Goal: Task Accomplishment & Management: Manage account settings

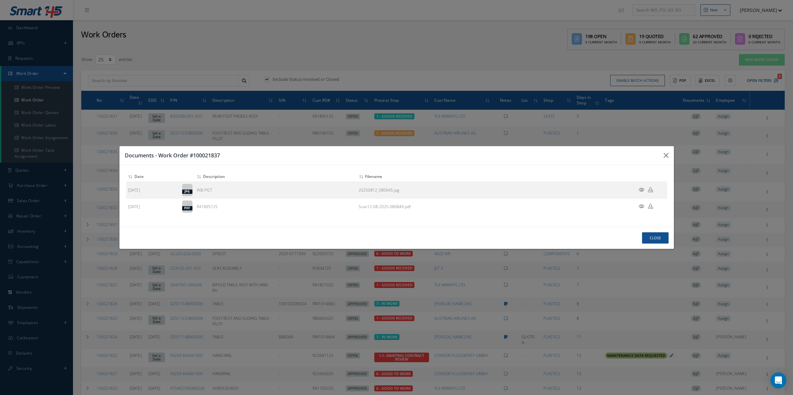
select select "25"
click at [0, 0] on button "button" at bounding box center [0, 0] width 0 height 0
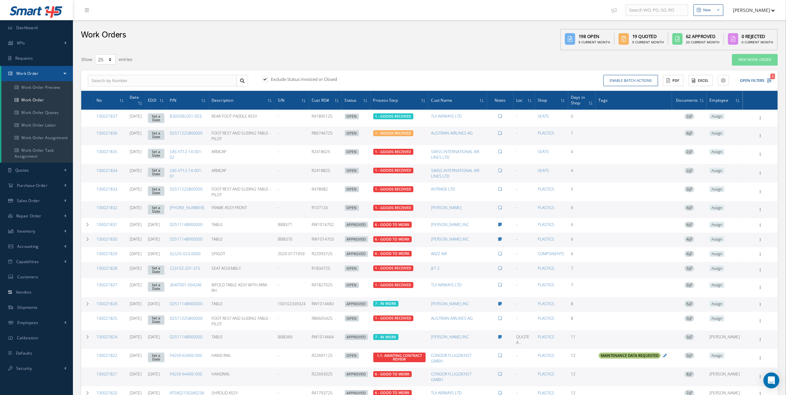
click at [752, 6] on button "[PERSON_NAME]" at bounding box center [751, 10] width 48 height 13
click at [747, 20] on link "Administration" at bounding box center [748, 22] width 53 height 11
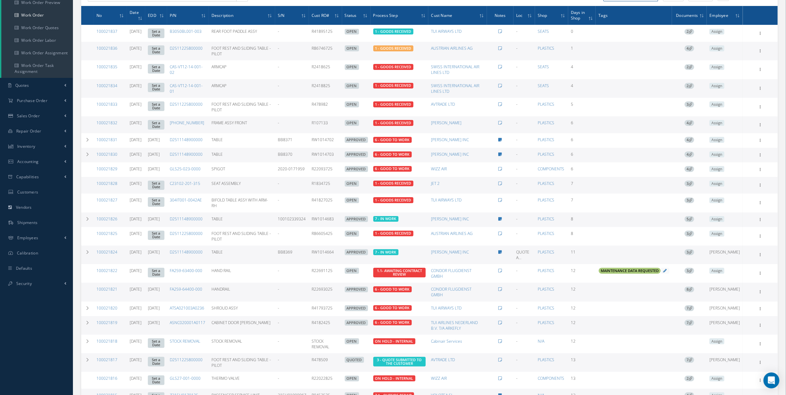
scroll to position [124, 0]
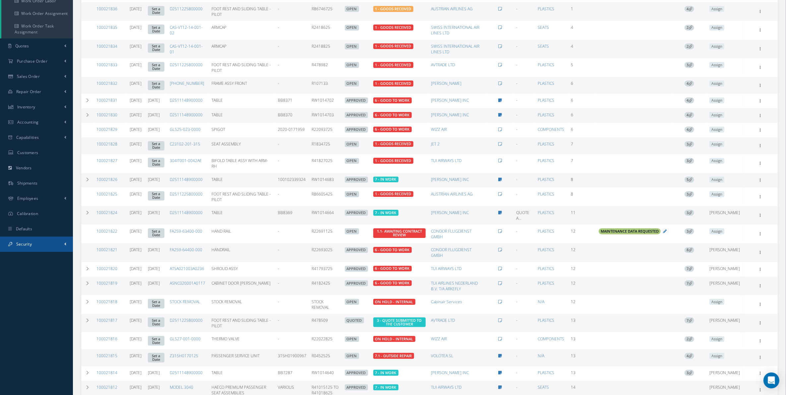
click at [40, 243] on link "Security" at bounding box center [36, 244] width 73 height 15
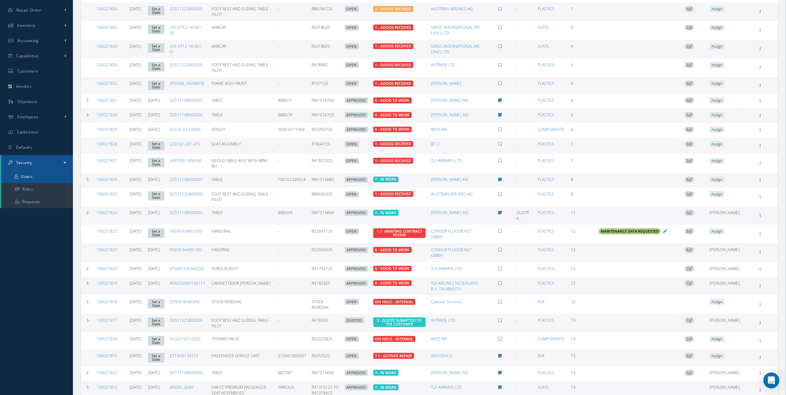
click at [32, 171] on link "Users" at bounding box center [37, 176] width 72 height 13
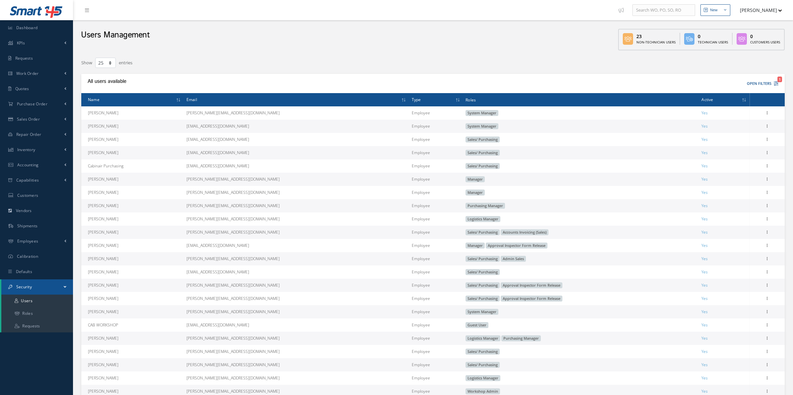
select select "25"
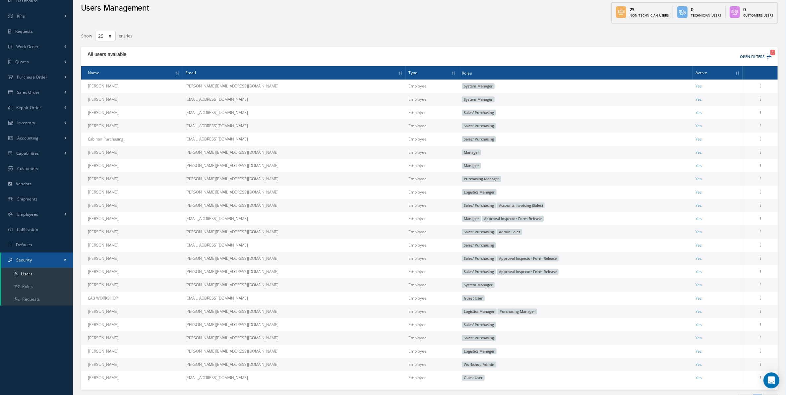
scroll to position [72, 0]
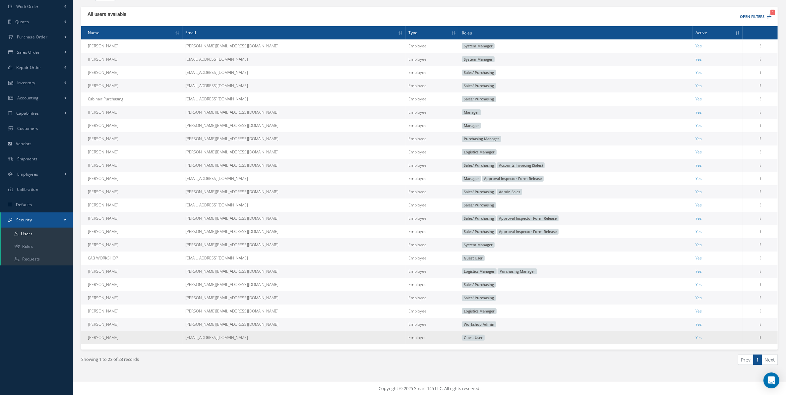
drag, startPoint x: 86, startPoint y: 20, endPoint x: 698, endPoint y: 343, distance: 692.0
click at [698, 343] on table "Name Email Type Roles Active Mirko Giacovelli mirko@cab.aero Employee System Ma…" at bounding box center [429, 185] width 697 height 318
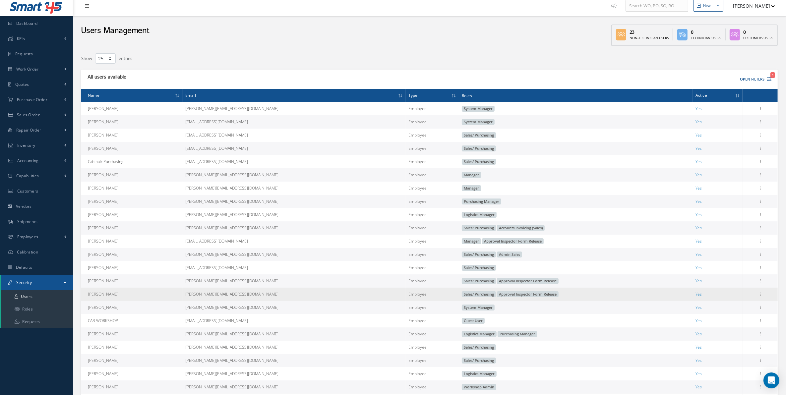
scroll to position [3, 0]
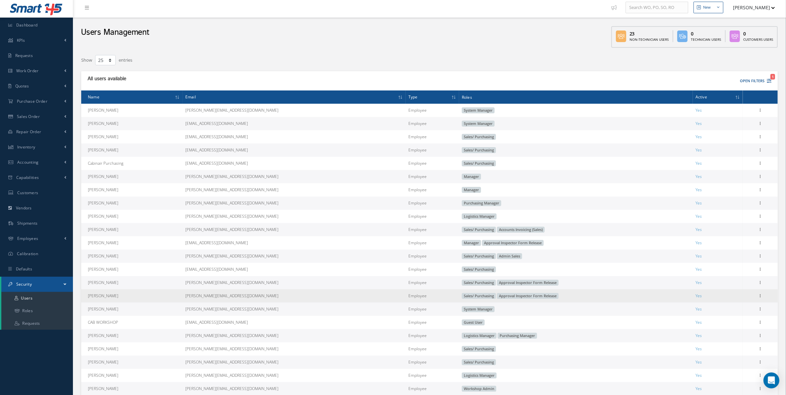
copy table "Mirko Giacovelli mirko@cab.aero Employee System Manager Yes Edit Yahya Malik ma…"
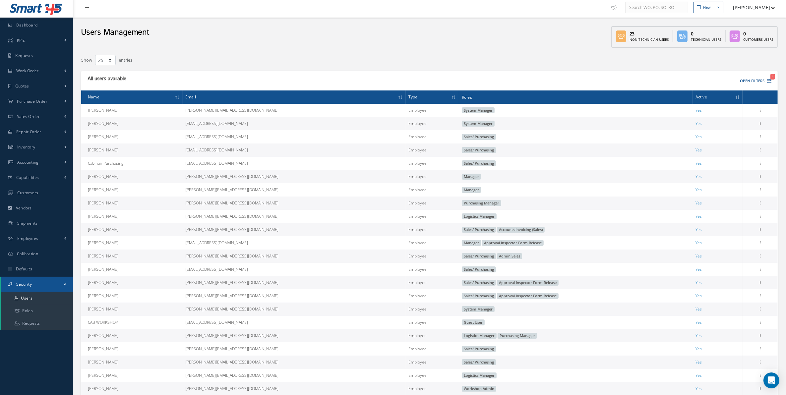
click at [167, 118] on td "[PERSON_NAME]" at bounding box center [131, 123] width 101 height 13
click at [129, 92] on th "Name" at bounding box center [131, 97] width 101 height 13
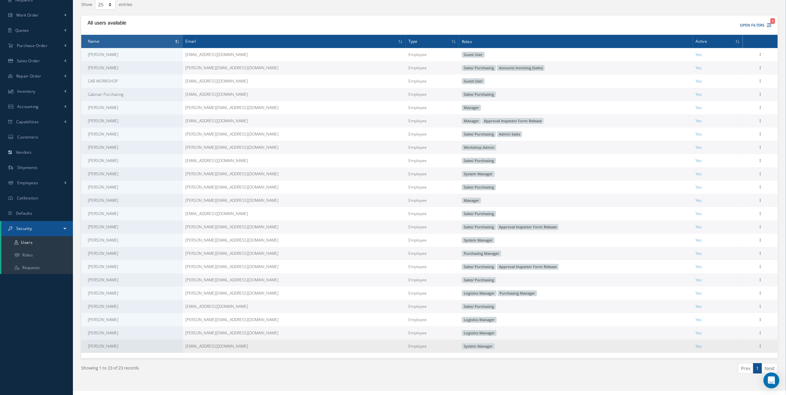
scroll to position [72, 0]
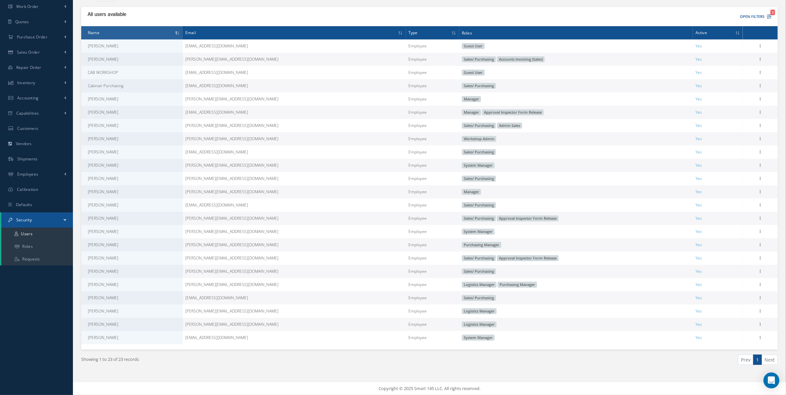
drag, startPoint x: 87, startPoint y: 109, endPoint x: 686, endPoint y: 345, distance: 643.8
click at [686, 345] on div "Name Email Type Roles Active Abdelouahab Sabri abdel.s@cab.aero Employee Guest …" at bounding box center [429, 188] width 697 height 324
copy table "Name Email Type Roles Active"
click at [248, 249] on td "natasha@cab.aero" at bounding box center [294, 244] width 223 height 13
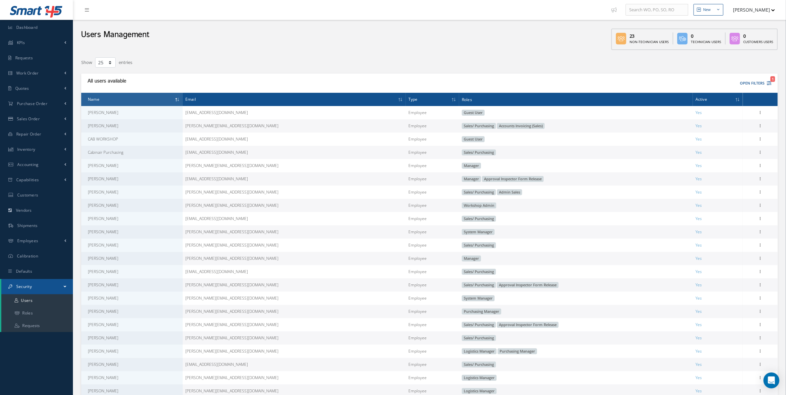
scroll to position [0, 0]
click at [746, 12] on button "[PERSON_NAME]" at bounding box center [751, 10] width 48 height 13
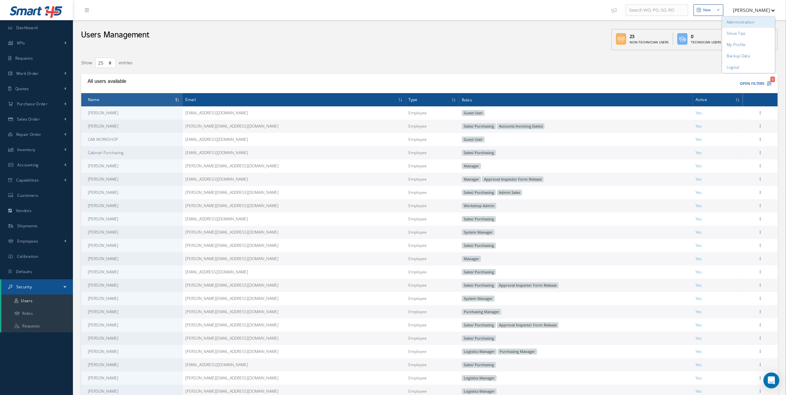
click at [749, 21] on link "Administration" at bounding box center [748, 22] width 53 height 11
click at [44, 18] on link "Smart 145" at bounding box center [37, 12] width 60 height 15
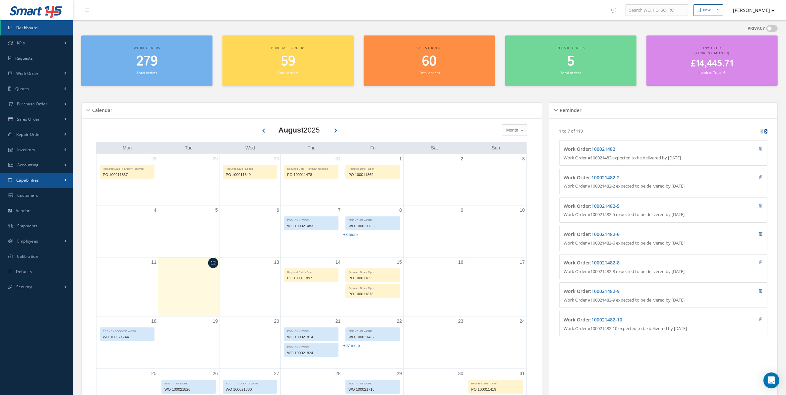
click at [48, 173] on link "Capabilities" at bounding box center [36, 180] width 73 height 15
click at [48, 169] on link "Accounting" at bounding box center [36, 165] width 73 height 15
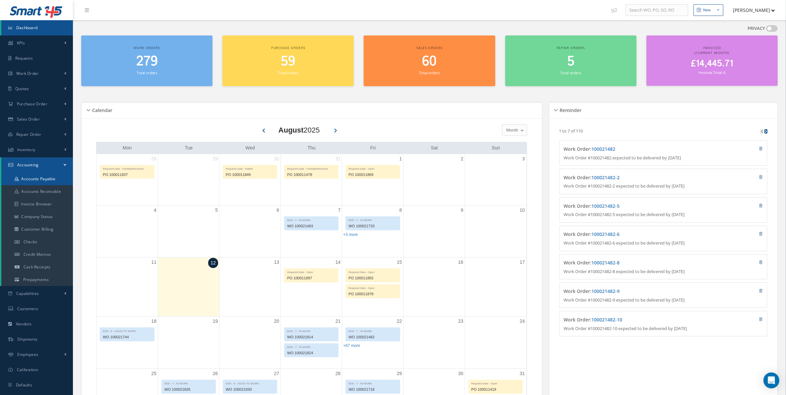
click at [52, 182] on link "Accounts Payable" at bounding box center [37, 179] width 72 height 13
click at [52, 189] on link "Accounts Receivable" at bounding box center [37, 191] width 72 height 13
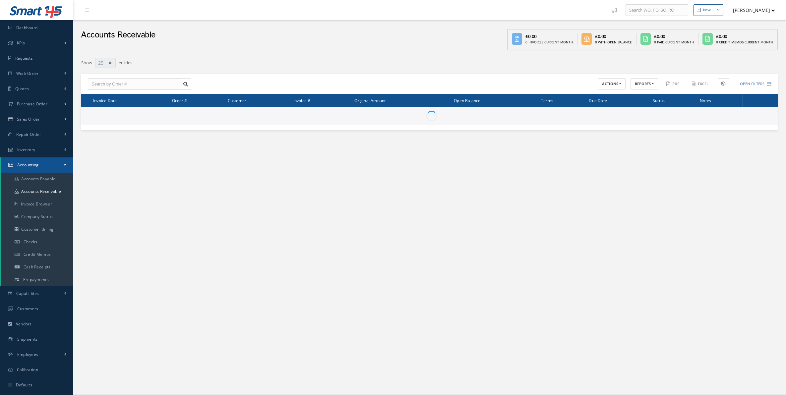
select select "25"
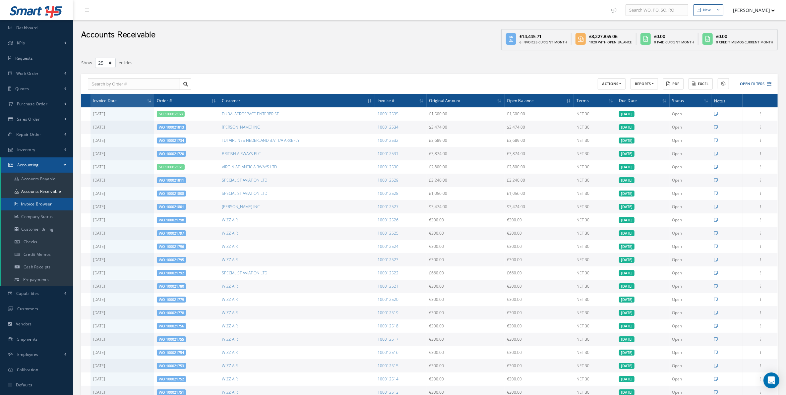
click at [67, 208] on link "Invoice Browser" at bounding box center [37, 204] width 72 height 13
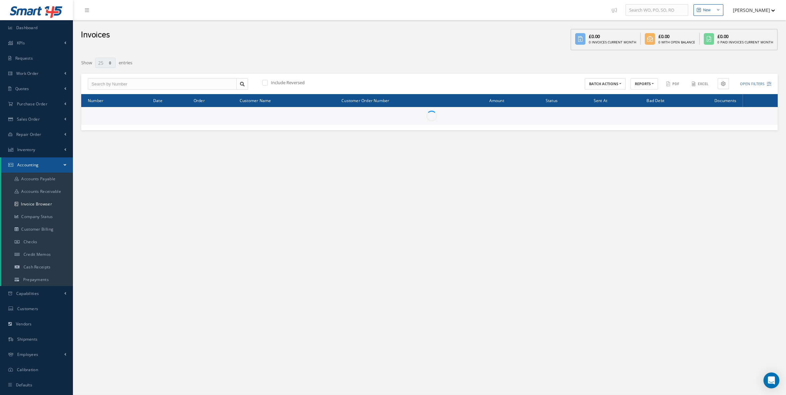
select select "25"
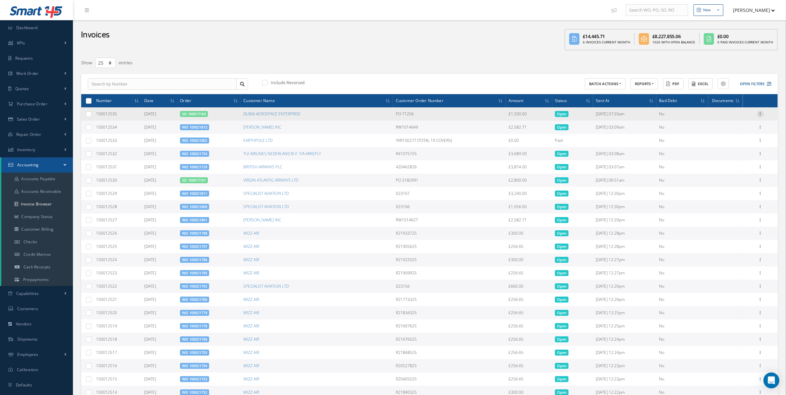
click at [762, 117] on div at bounding box center [761, 114] width 7 height 7
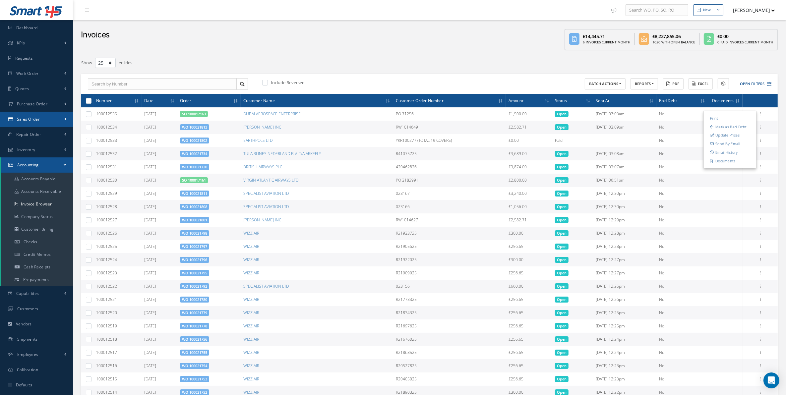
click at [43, 121] on link "Sales Order" at bounding box center [36, 119] width 73 height 15
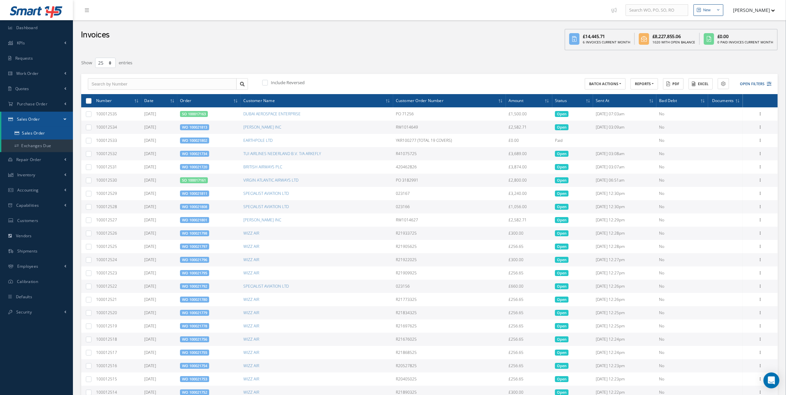
click at [46, 135] on link "Sales Order" at bounding box center [37, 133] width 72 height 13
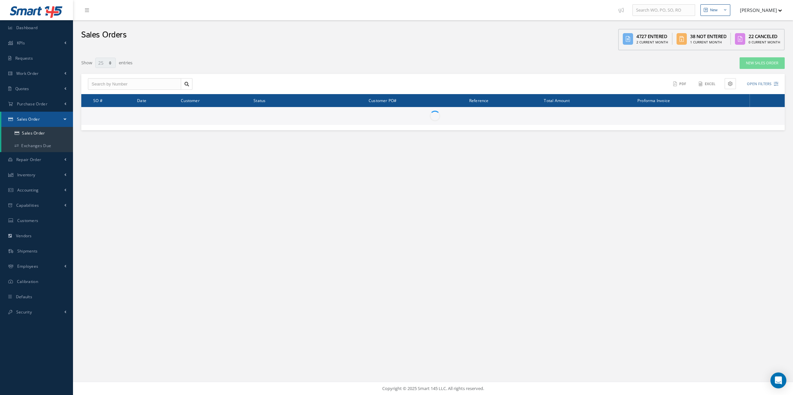
select select "25"
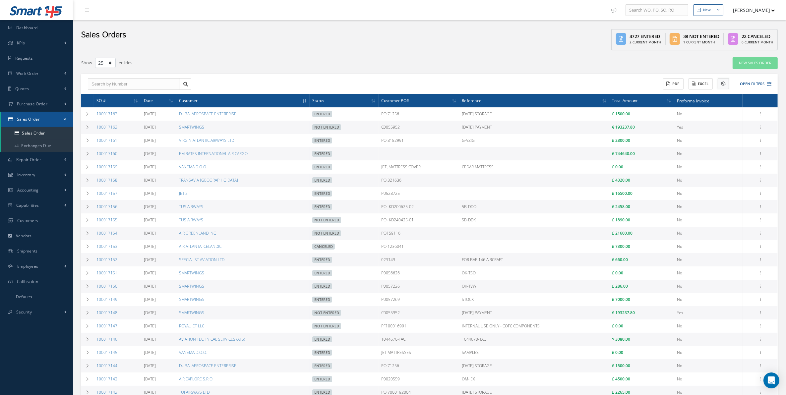
click at [725, 83] on icon at bounding box center [723, 84] width 5 height 5
click at [725, 186] on input "Notes" at bounding box center [724, 188] width 4 height 4
checkbox input "true"
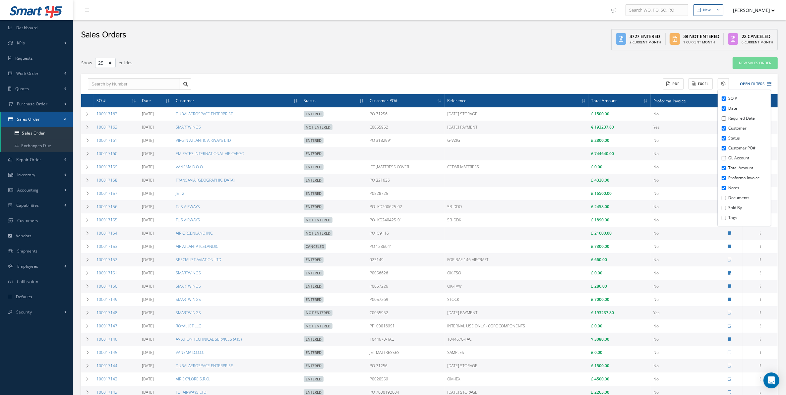
click at [727, 196] on li "Documents" at bounding box center [749, 198] width 44 height 10
click at [723, 198] on input "Documents" at bounding box center [724, 198] width 4 height 4
checkbox input "true"
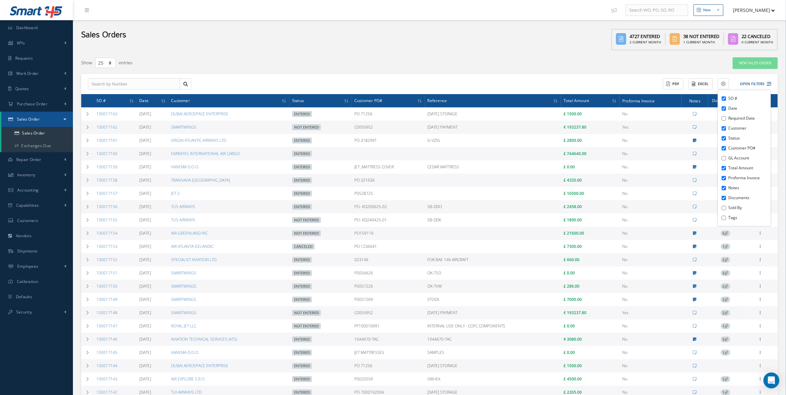
click at [723, 211] on div "SO # Date Required Date Customer Status Customer PO# GL Account Total Amount Pr…" at bounding box center [744, 158] width 53 height 136
click at [724, 207] on input "Sold By" at bounding box center [724, 208] width 4 height 4
checkbox input "true"
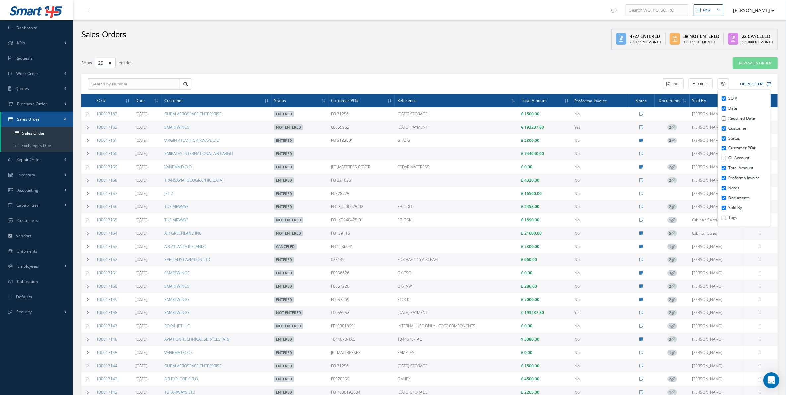
click at [724, 213] on div "SO # Date Required Date Customer Status Customer PO# GL Account Total Amount Pr…" at bounding box center [744, 158] width 53 height 136
click at [724, 218] on input "Tags" at bounding box center [724, 218] width 4 height 4
checkbox input "true"
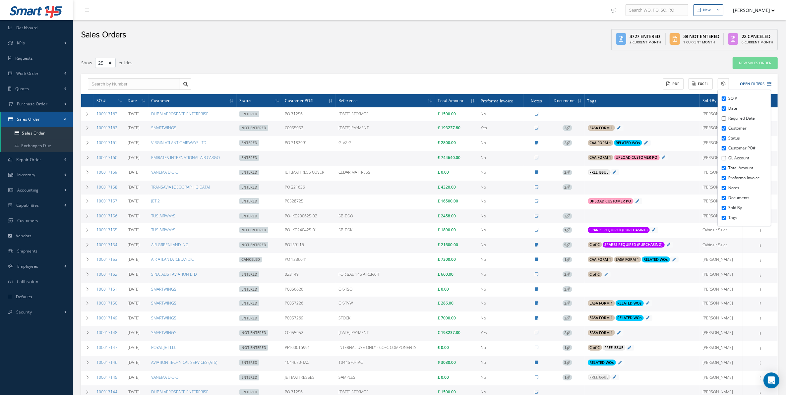
click at [722, 117] on input "Required Date" at bounding box center [724, 118] width 4 height 4
checkbox input "true"
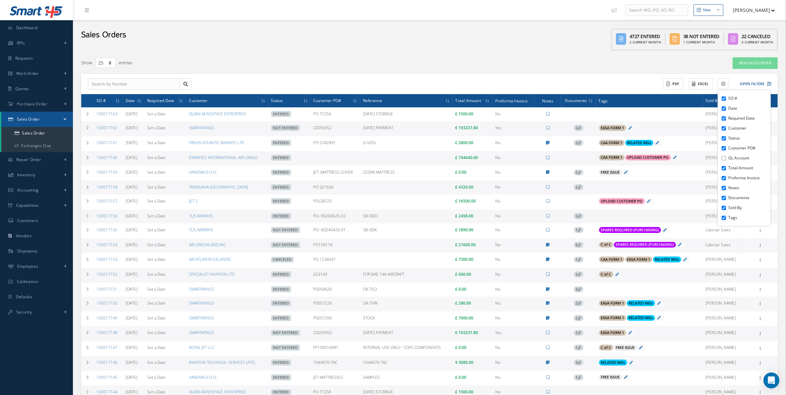
click at [723, 156] on input "GL Account" at bounding box center [724, 158] width 4 height 4
checkbox input "true"
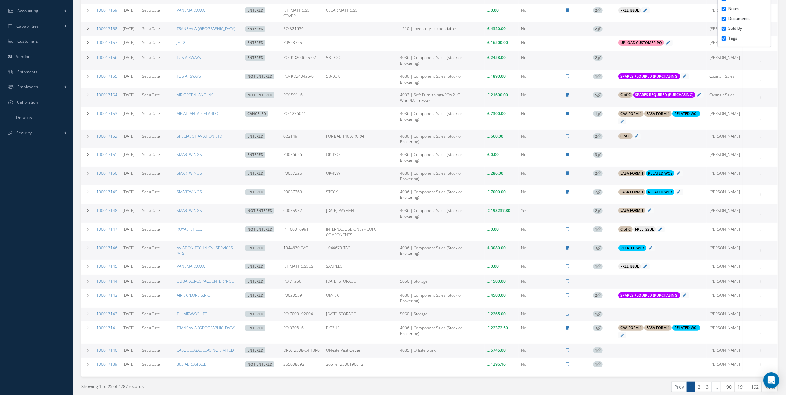
click at [718, 223] on td "[PERSON_NAME]" at bounding box center [725, 213] width 36 height 19
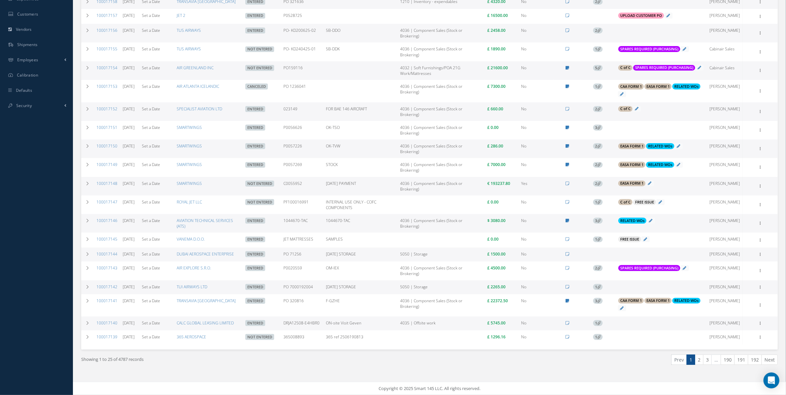
scroll to position [242, 0]
click at [699, 359] on link "2" at bounding box center [699, 360] width 9 height 10
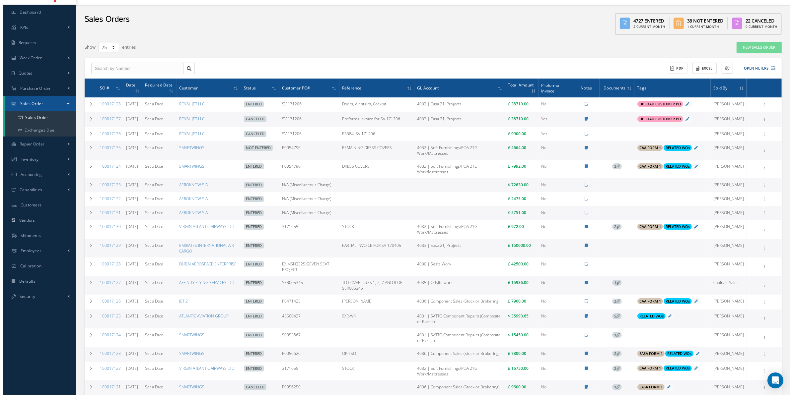
scroll to position [13, 0]
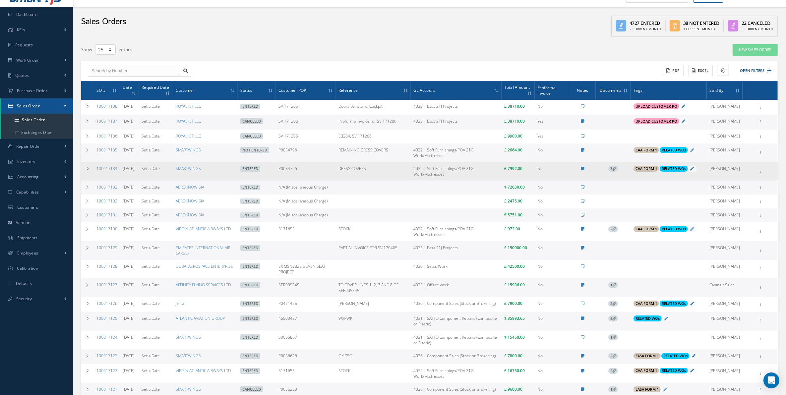
click at [618, 172] on span "3" at bounding box center [614, 169] width 10 height 6
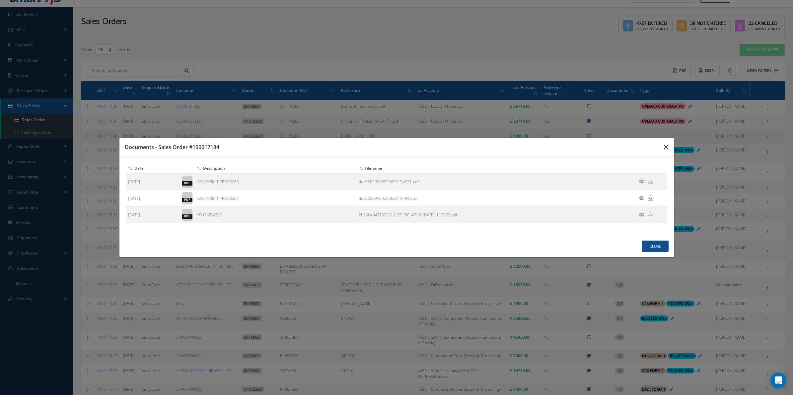
click at [0, 0] on button "button" at bounding box center [0, 0] width 0 height 0
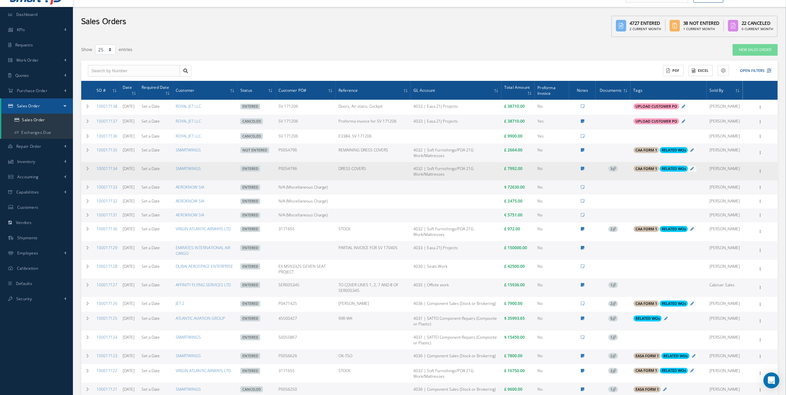
click at [616, 170] on icon at bounding box center [615, 169] width 4 height 4
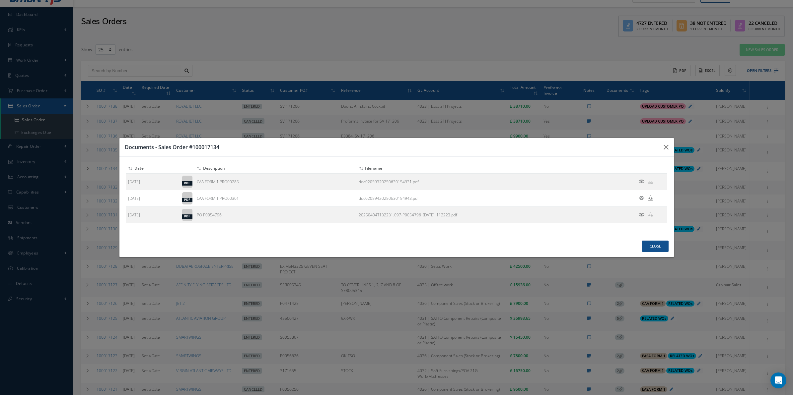
click at [0, 0] on h3 "Documents - Sales Order #100017134" at bounding box center [0, 0] width 0 height 0
click at [0, 0] on button "button" at bounding box center [0, 0] width 0 height 0
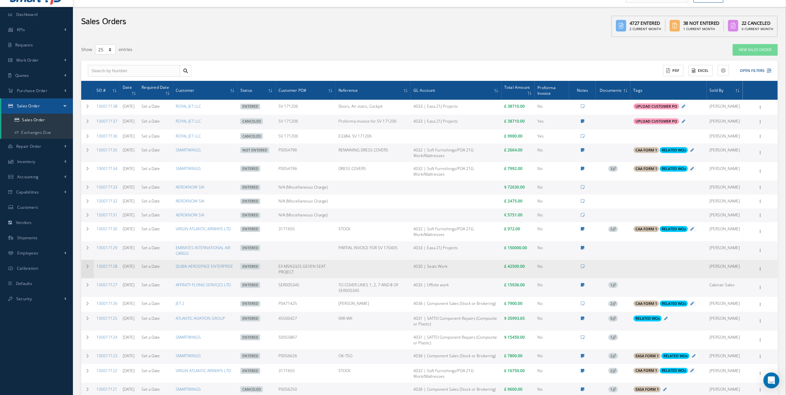
click at [90, 279] on td at bounding box center [87, 269] width 13 height 19
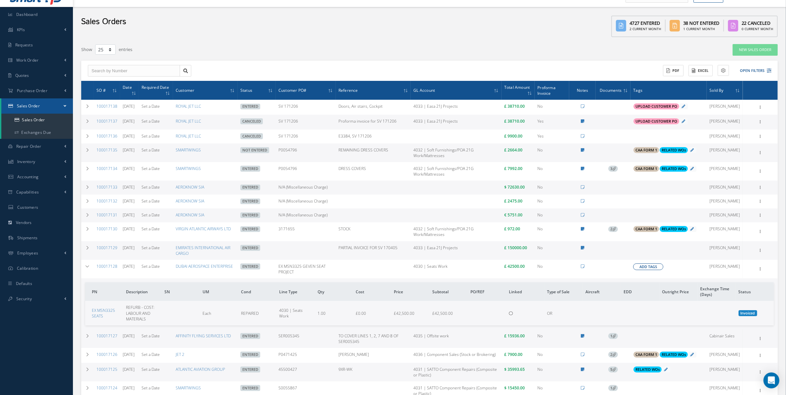
click at [643, 270] on button "Add Tags" at bounding box center [648, 267] width 30 height 7
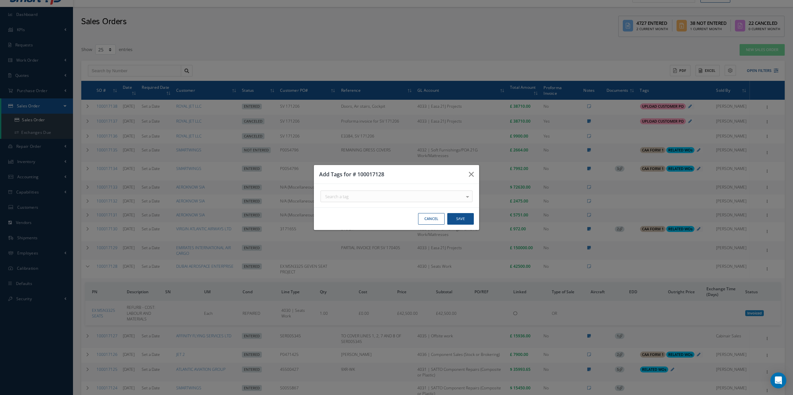
click at [415, 200] on div "Search a tag" at bounding box center [396, 197] width 152 height 12
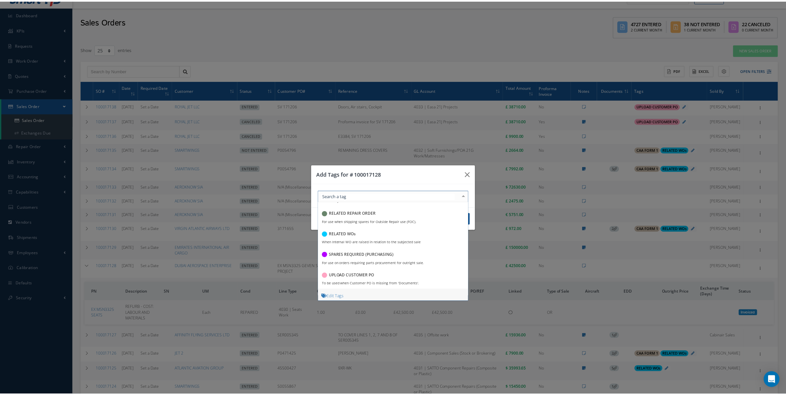
scroll to position [164, 0]
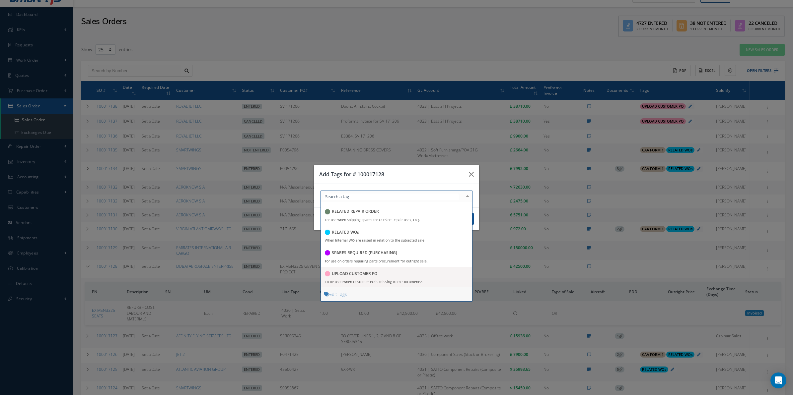
click at [373, 272] on div "UPLOAD CUSTOMER PO" at bounding box center [351, 274] width 52 height 9
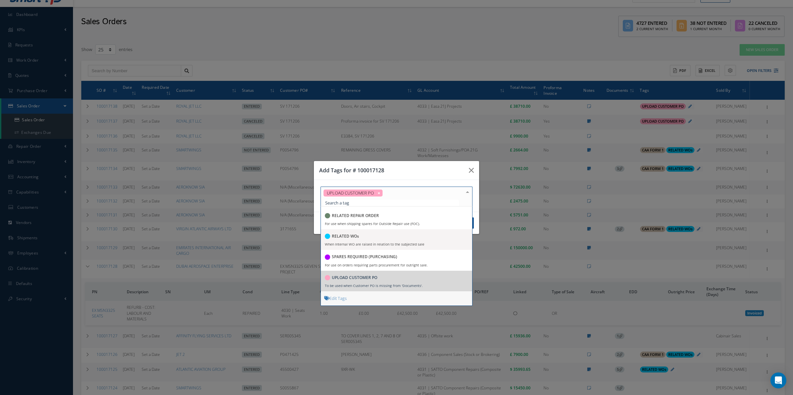
click at [475, 221] on div "Cancel Save" at bounding box center [396, 223] width 165 height 23
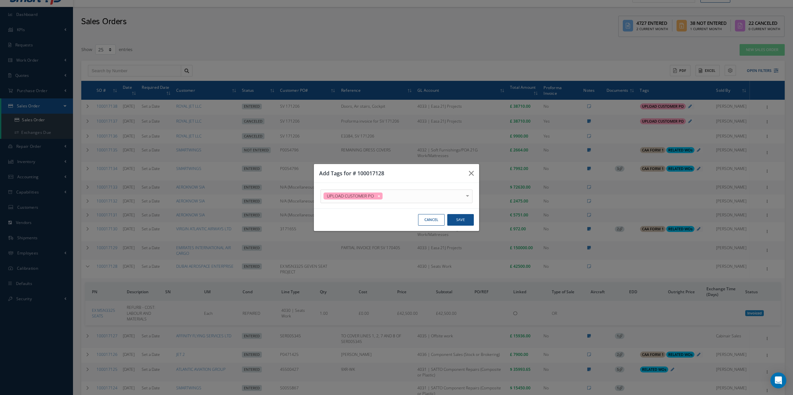
click at [474, 221] on div "Cancel Save" at bounding box center [396, 220] width 165 height 23
click at [473, 221] on button "Save" at bounding box center [460, 220] width 27 height 12
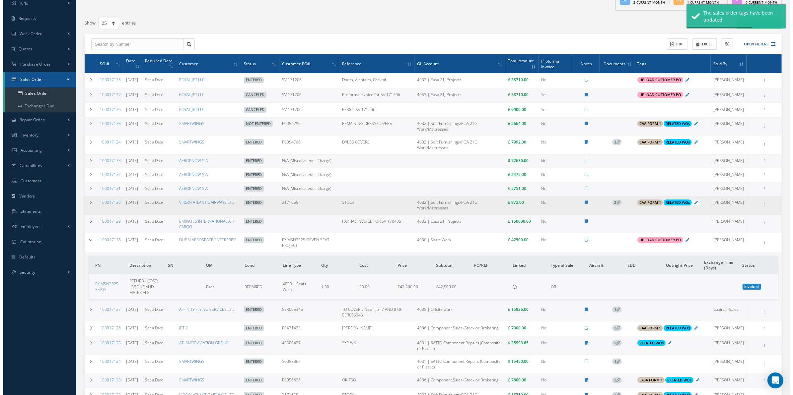
scroll to position [41, 0]
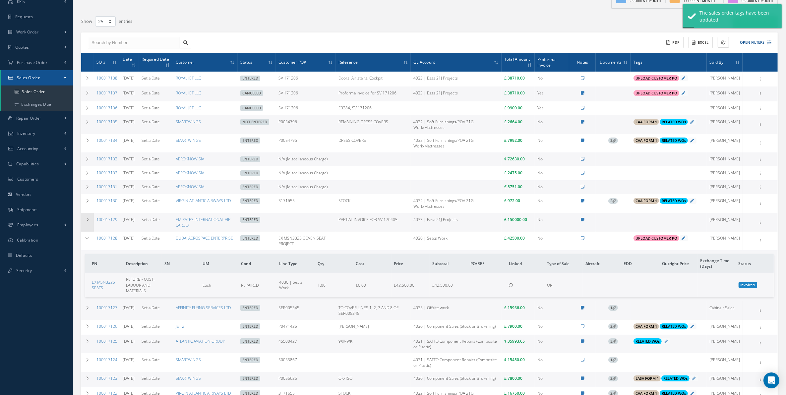
click at [92, 232] on td at bounding box center [87, 222] width 13 height 19
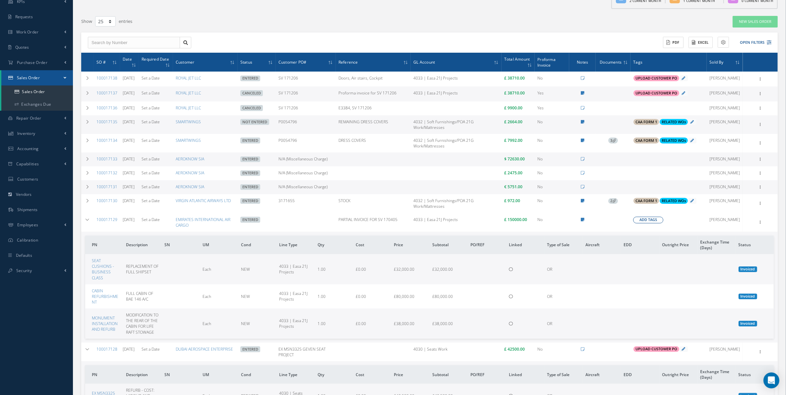
click at [648, 223] on span "Add Tags" at bounding box center [649, 220] width 18 height 6
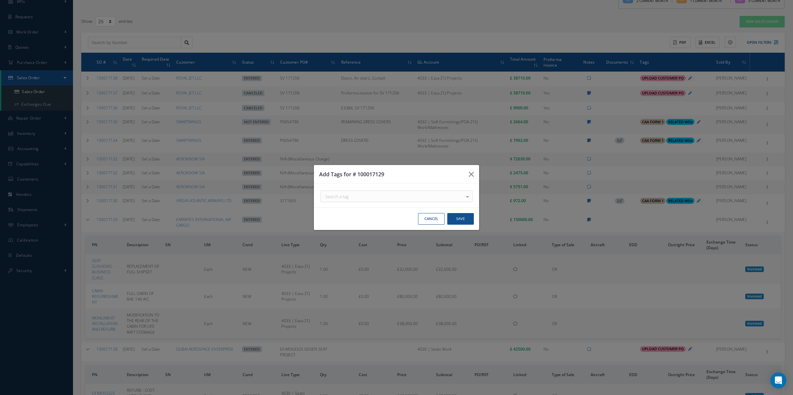
click at [394, 196] on div "Search a tag" at bounding box center [396, 197] width 152 height 12
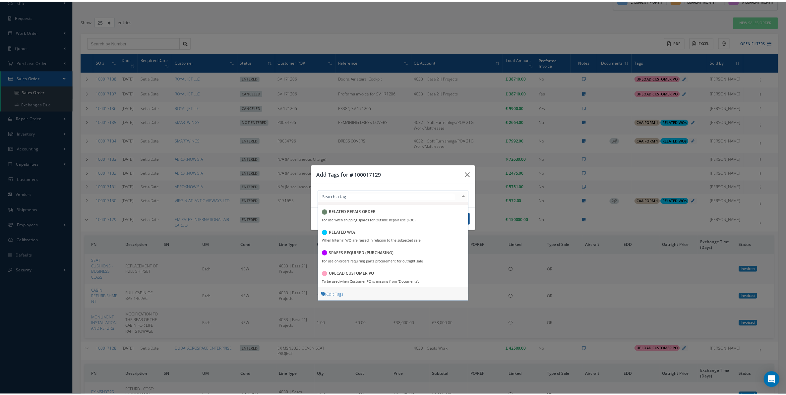
scroll to position [164, 0]
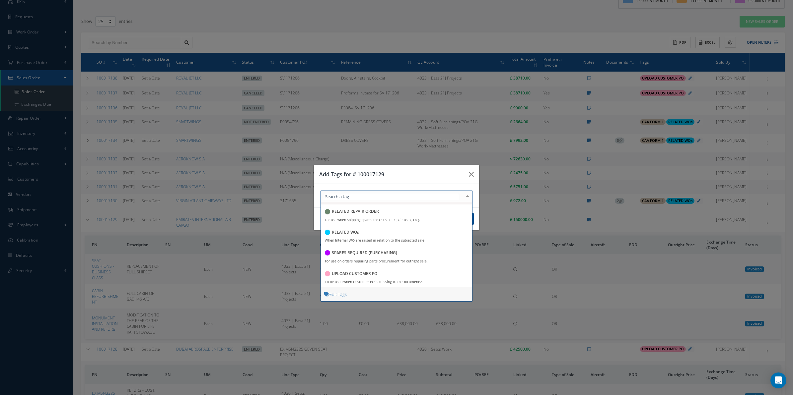
click at [370, 271] on div "UPLOAD CUSTOMER PO" at bounding box center [351, 274] width 52 height 9
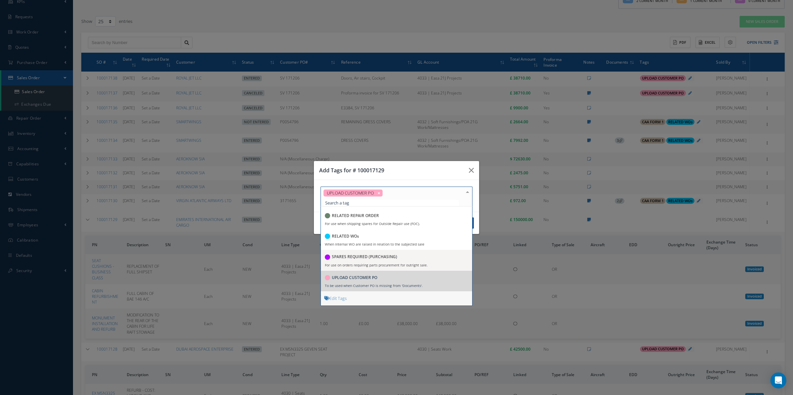
click at [475, 218] on div "Cancel Save" at bounding box center [396, 223] width 165 height 23
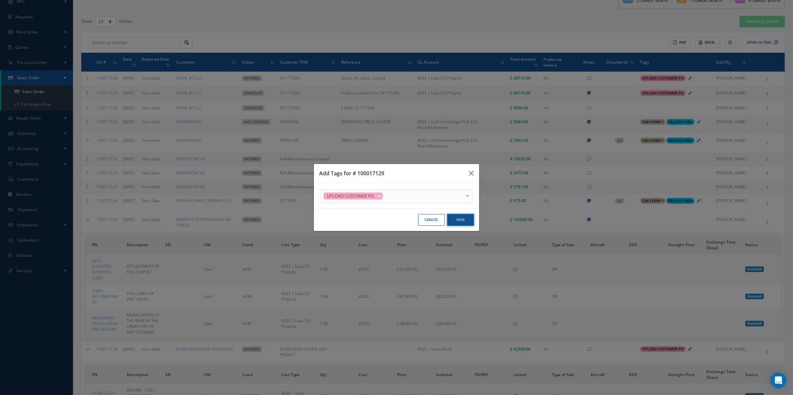
click at [471, 218] on button "Save" at bounding box center [460, 220] width 27 height 12
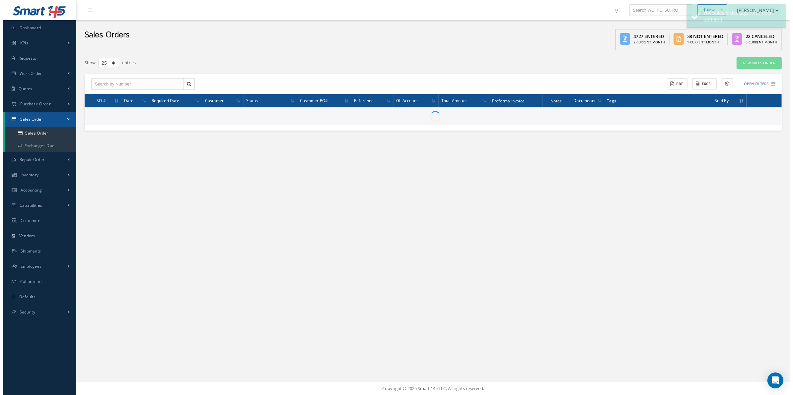
scroll to position [0, 0]
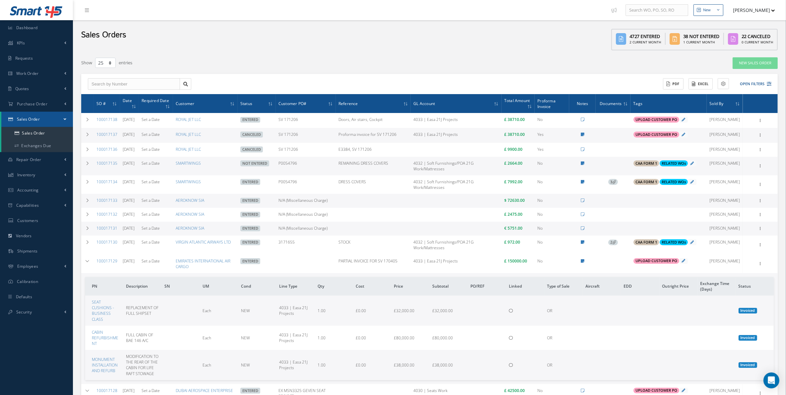
click at [766, 13] on button "[PERSON_NAME]" at bounding box center [751, 10] width 48 height 13
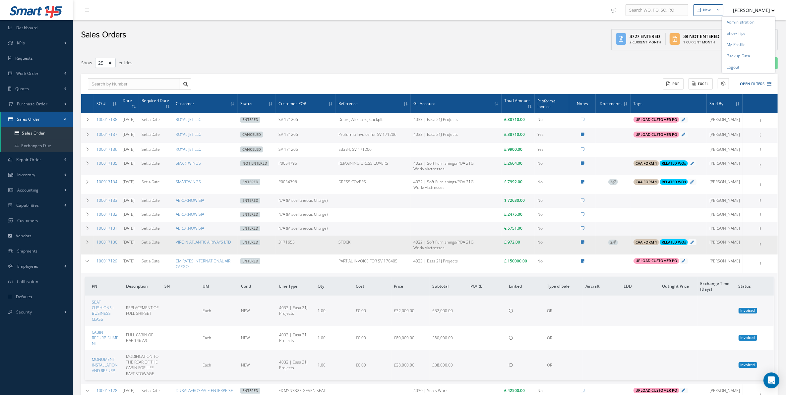
click at [616, 244] on icon at bounding box center [615, 242] width 4 height 4
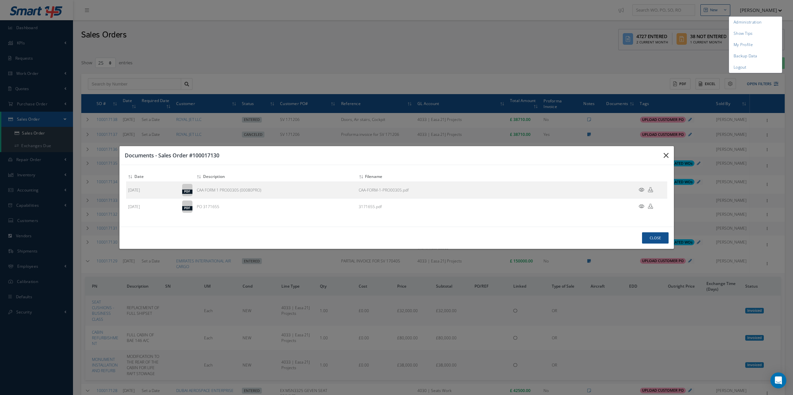
click at [0, 0] on button "button" at bounding box center [0, 0] width 0 height 0
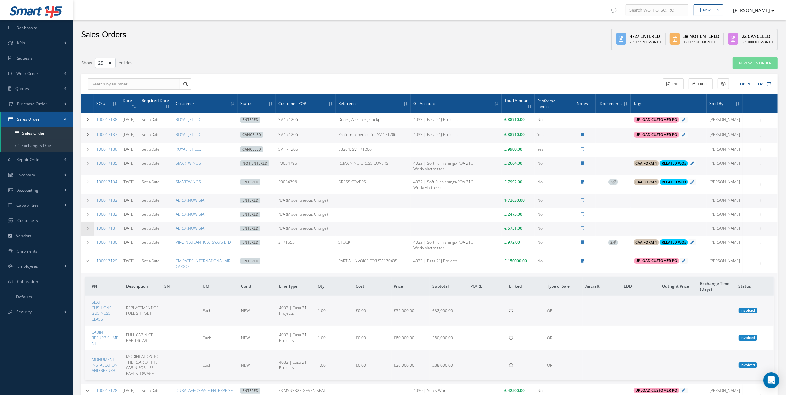
click at [84, 235] on td at bounding box center [87, 229] width 13 height 14
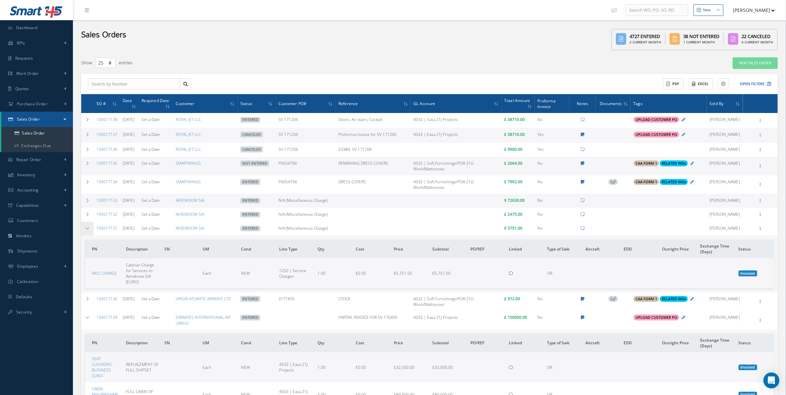
click at [84, 235] on td at bounding box center [87, 229] width 13 height 14
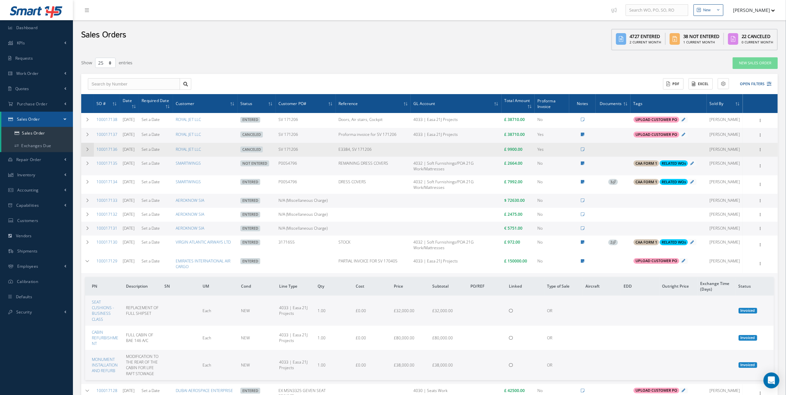
click at [92, 157] on td at bounding box center [87, 150] width 13 height 14
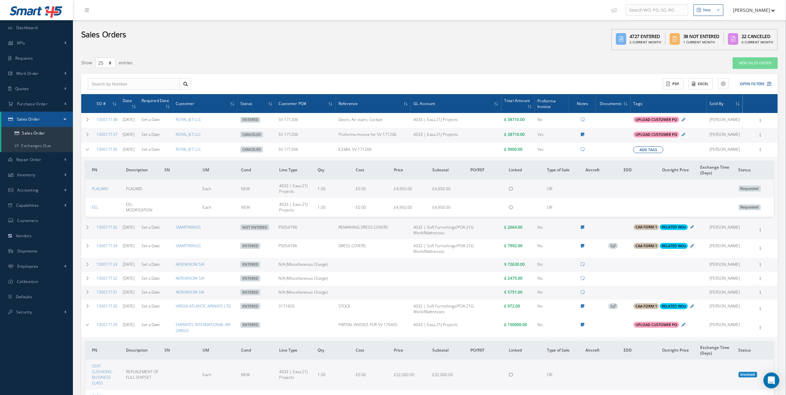
click at [639, 153] on button "Add Tags" at bounding box center [648, 150] width 30 height 7
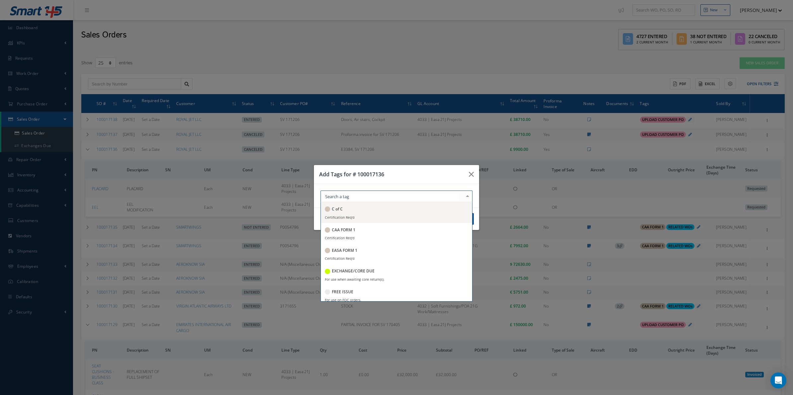
click at [370, 196] on div at bounding box center [396, 197] width 152 height 12
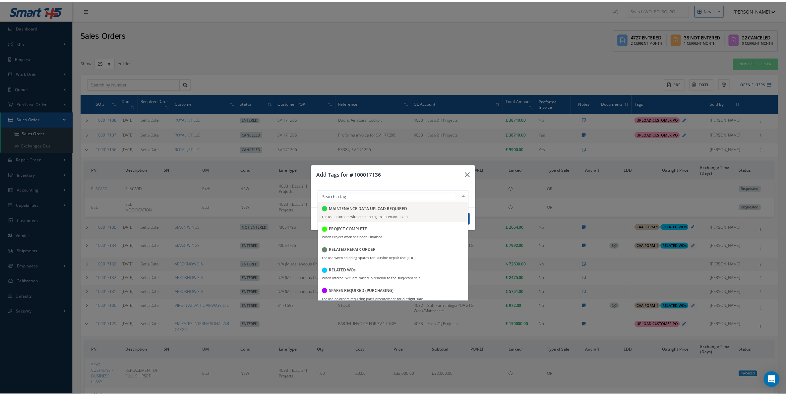
scroll to position [164, 0]
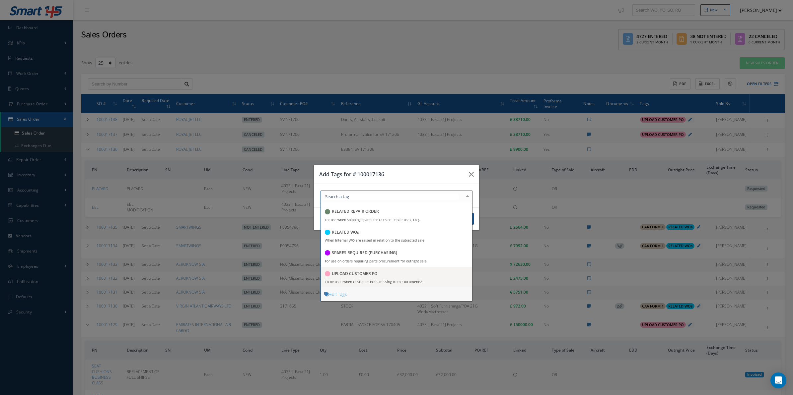
click at [370, 274] on h5 "UPLOAD CUSTOMER PO" at bounding box center [354, 274] width 45 height 5
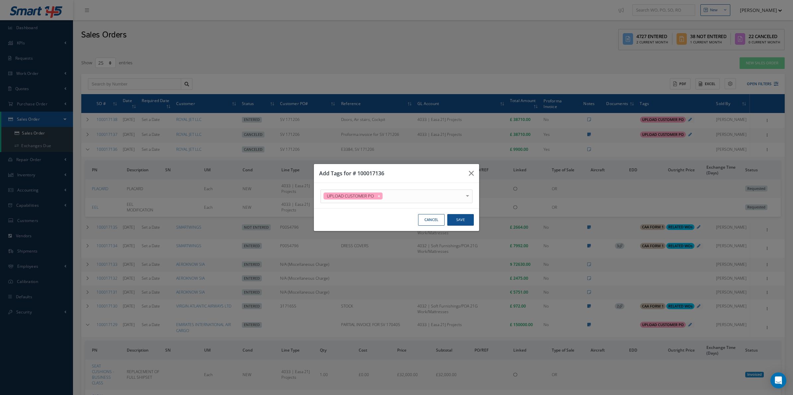
click at [477, 225] on div "Cancel Save" at bounding box center [396, 220] width 165 height 23
click at [465, 219] on button "Save" at bounding box center [460, 220] width 27 height 12
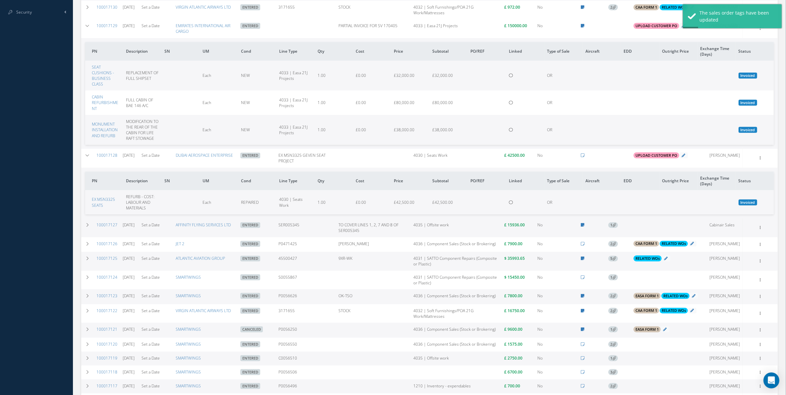
scroll to position [332, 0]
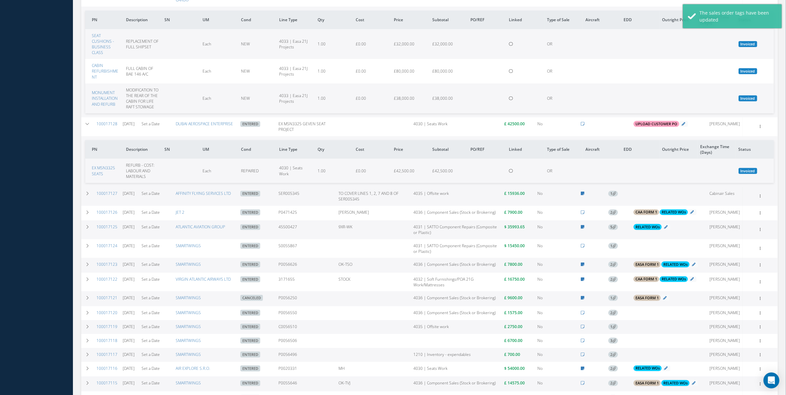
click at [616, 195] on icon at bounding box center [615, 194] width 4 height 4
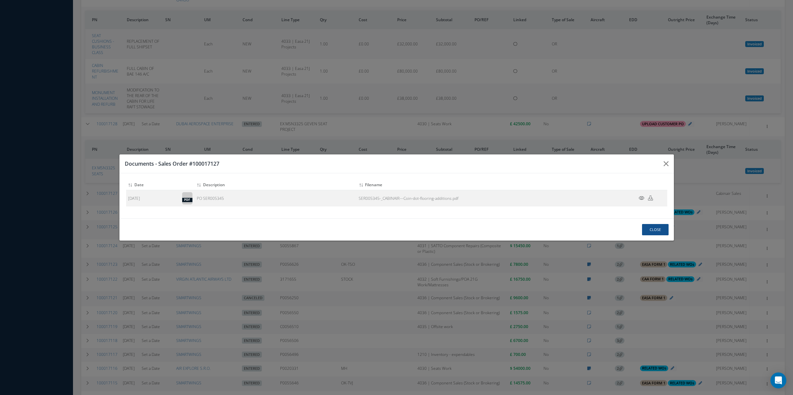
click at [0, 0] on div "Attach File(s) Click inside this area or drag and drop to select file to upload…" at bounding box center [0, 0] width 0 height 0
click at [0, 0] on button "button" at bounding box center [0, 0] width 0 height 0
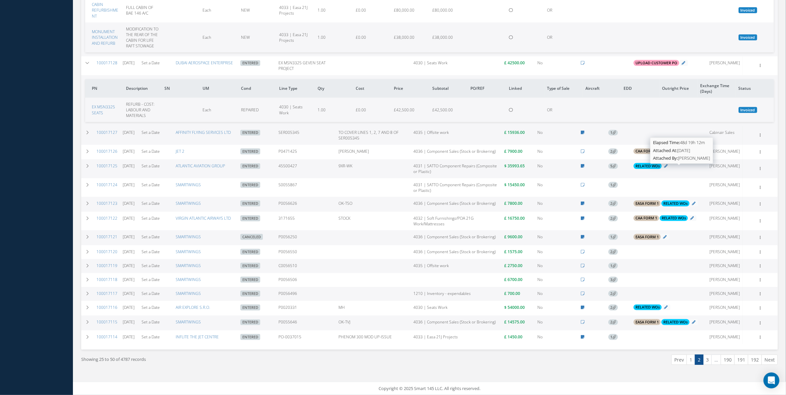
scroll to position [452, 0]
drag, startPoint x: 410, startPoint y: 241, endPoint x: 414, endPoint y: 244, distance: 4.7
click at [411, 259] on td at bounding box center [373, 266] width 75 height 14
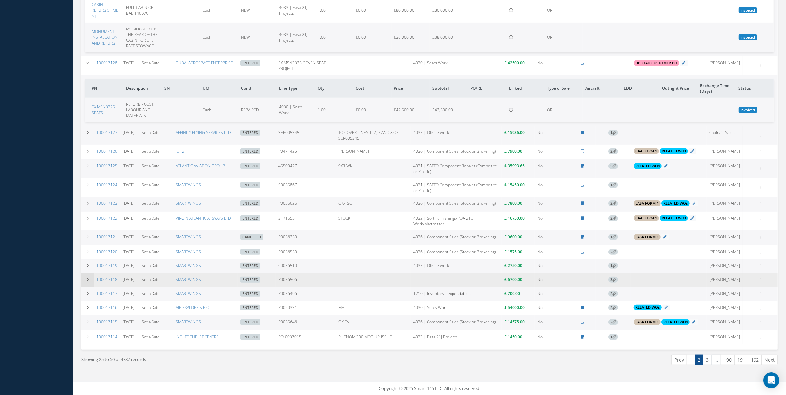
click at [82, 273] on td at bounding box center [87, 280] width 13 height 14
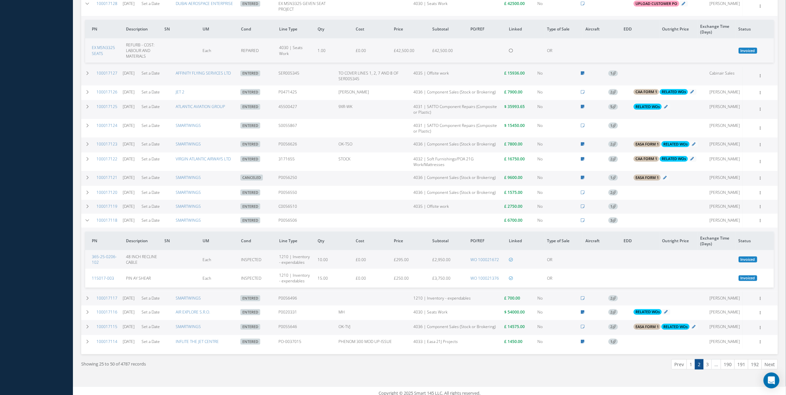
click at [618, 224] on span "3" at bounding box center [614, 221] width 10 height 6
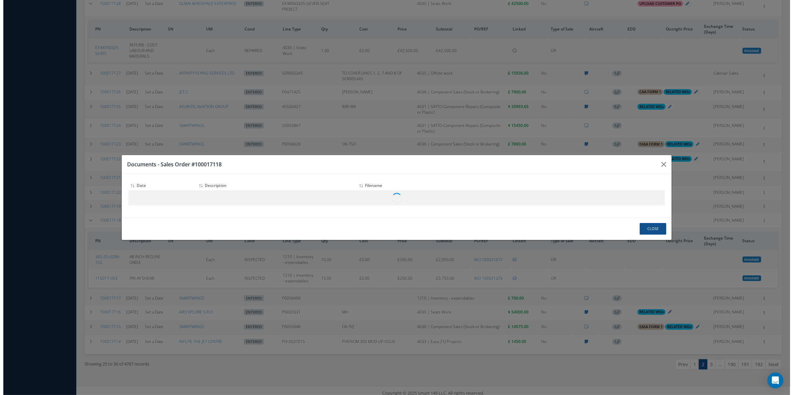
scroll to position [443, 0]
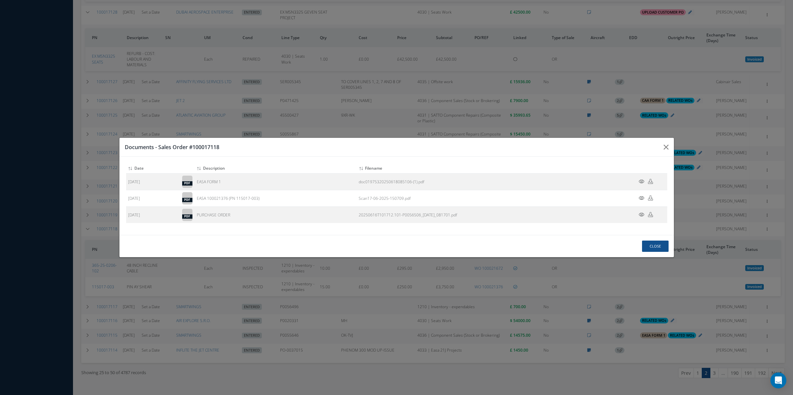
click at [0, 0] on div "Attach File(s) Click inside this area or drag and drop to select file to upload…" at bounding box center [0, 0] width 0 height 0
click at [0, 0] on button "button" at bounding box center [0, 0] width 0 height 0
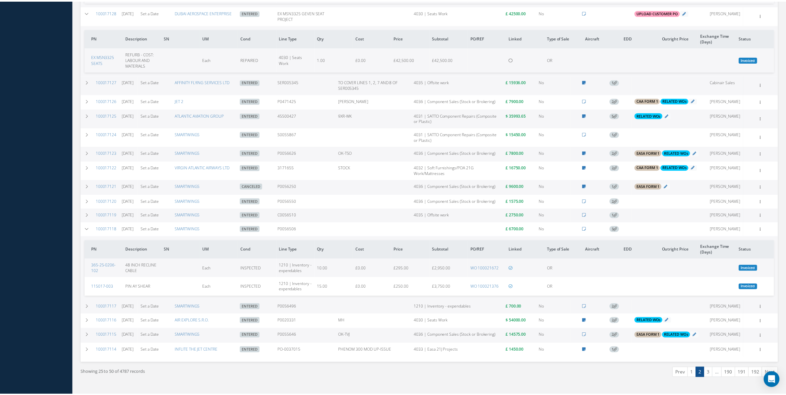
scroll to position [452, 0]
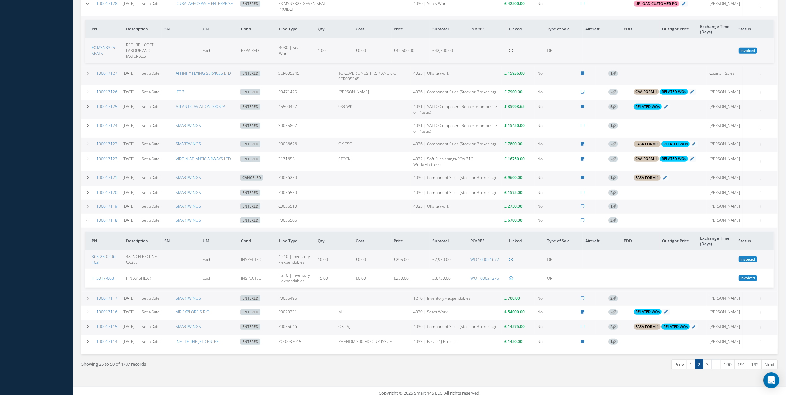
click at [623, 228] on td "3" at bounding box center [613, 221] width 35 height 14
click at [616, 224] on span "3" at bounding box center [614, 221] width 10 height 6
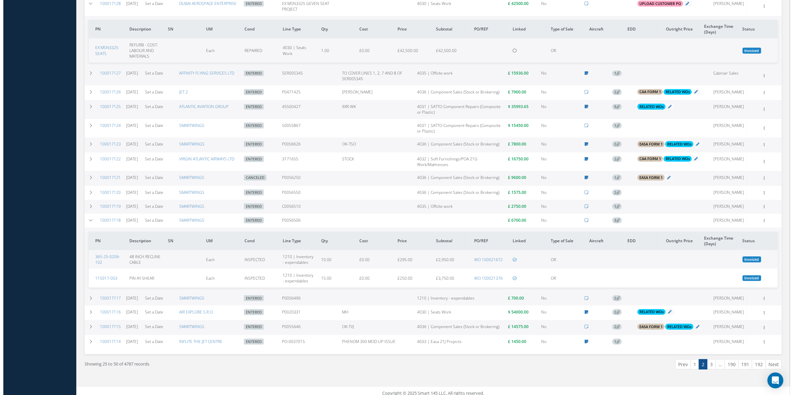
scroll to position [443, 0]
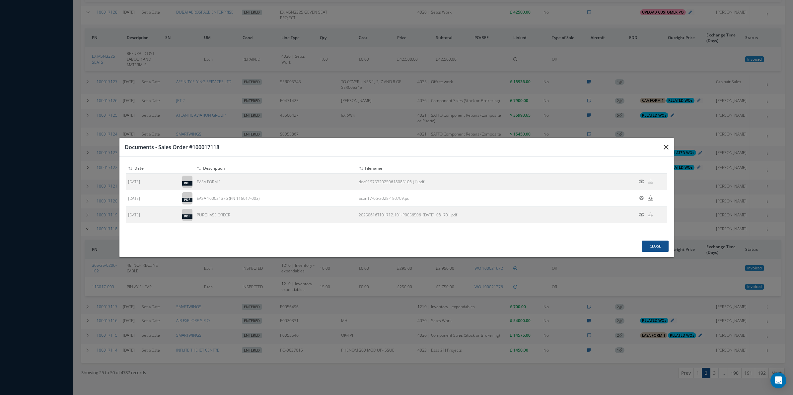
click at [0, 0] on button "button" at bounding box center [0, 0] width 0 height 0
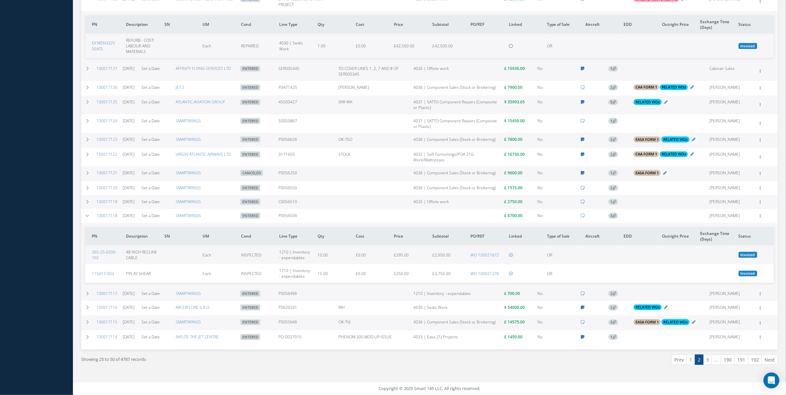
scroll to position [516, 0]
click at [689, 361] on link "1" at bounding box center [691, 360] width 9 height 10
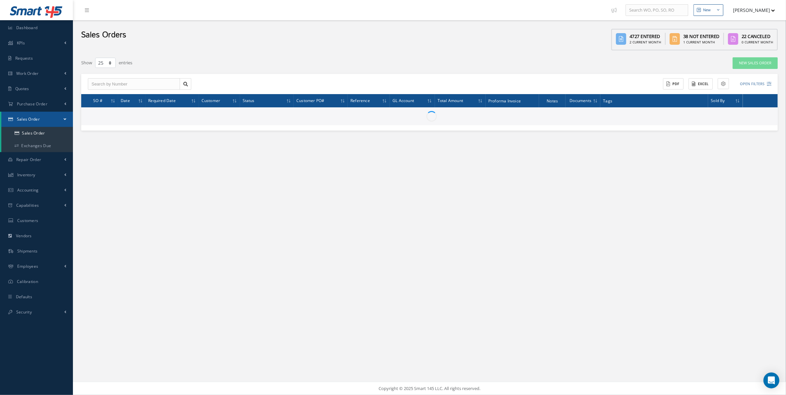
scroll to position [0, 0]
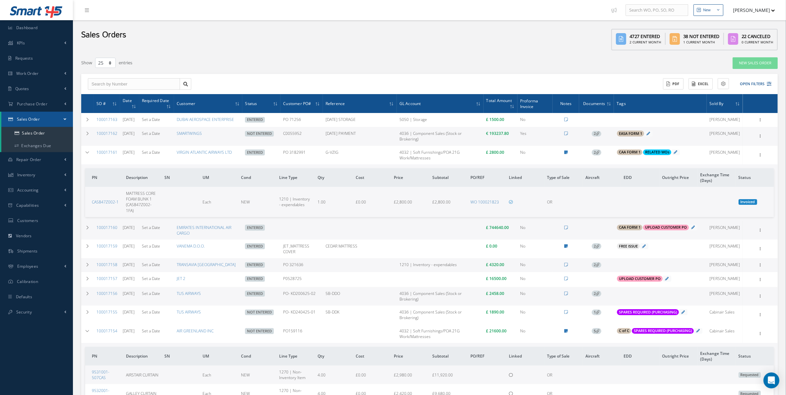
click at [596, 103] on span "Documents" at bounding box center [594, 103] width 22 height 6
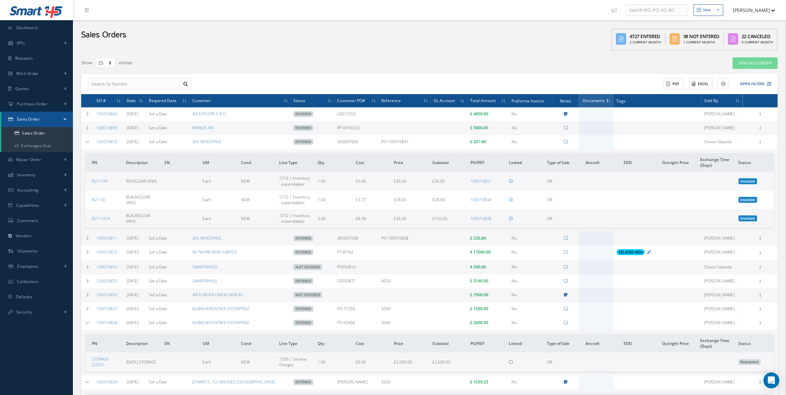
click at [596, 103] on th "Documents" at bounding box center [596, 100] width 35 height 13
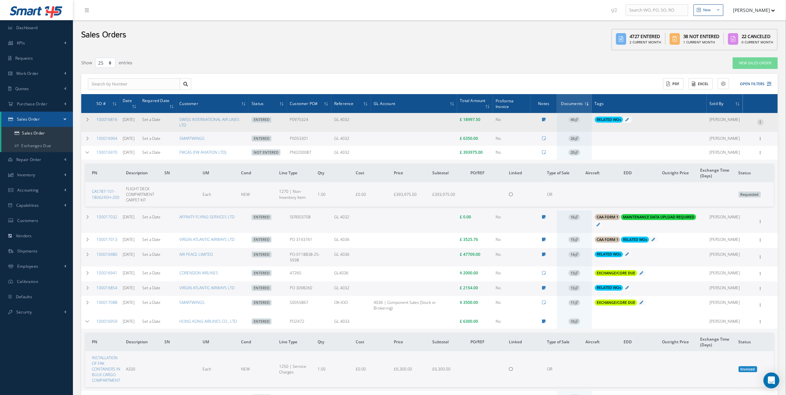
click at [761, 121] on icon at bounding box center [761, 121] width 7 height 5
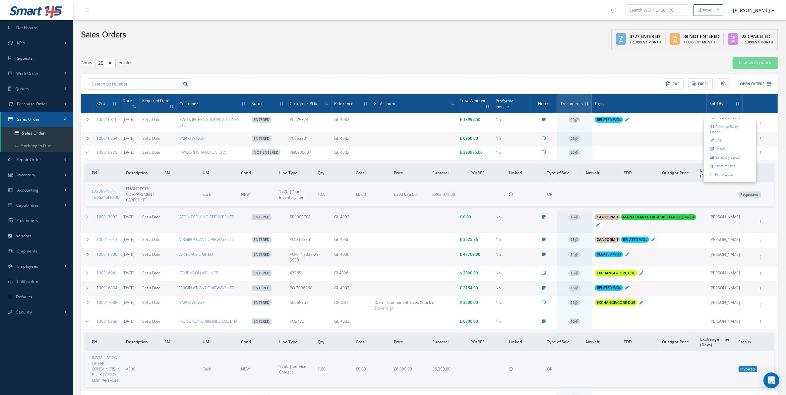
click at [578, 141] on span "26" at bounding box center [575, 139] width 12 height 6
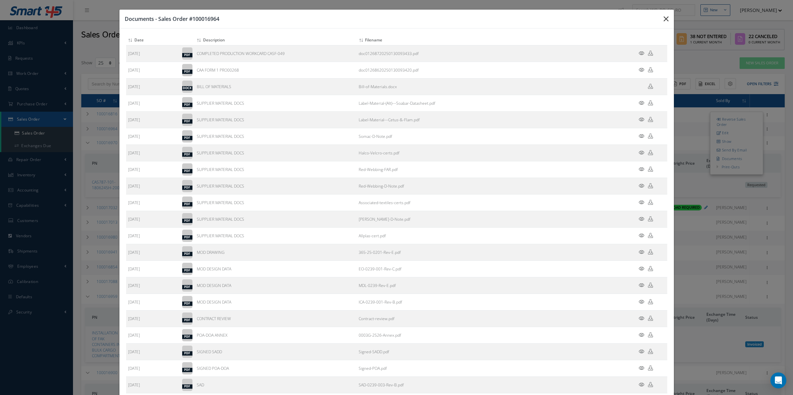
click at [0, 0] on icon "button" at bounding box center [0, 0] width 0 height 0
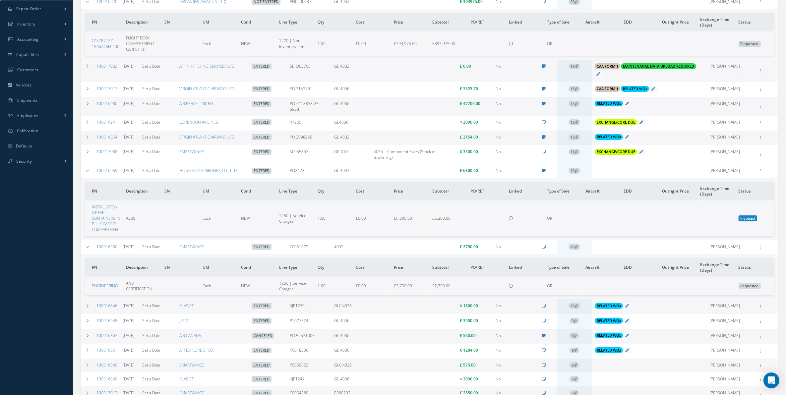
scroll to position [152, 0]
click at [574, 173] on span "10" at bounding box center [575, 170] width 12 height 6
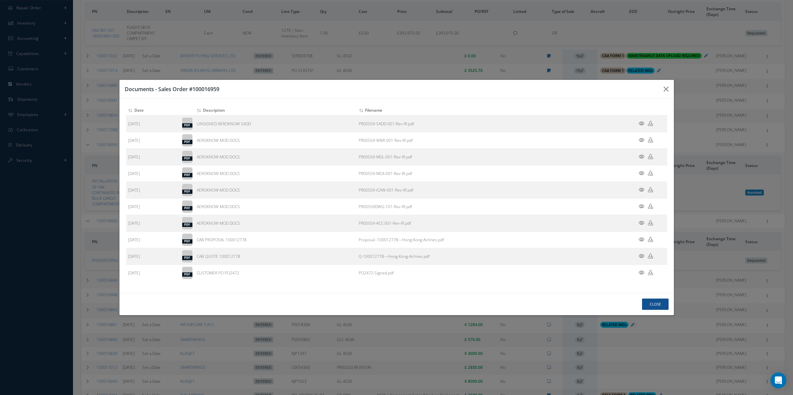
click at [0, 0] on div "Documents - Sales Order #100016959 Attach File(s) Click inside this area or dra…" at bounding box center [0, 0] width 0 height 0
click at [0, 0] on icon "button" at bounding box center [0, 0] width 0 height 0
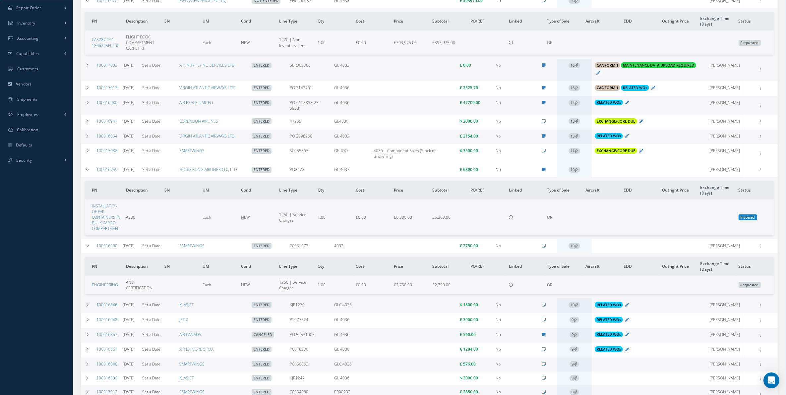
click at [576, 68] on span "16" at bounding box center [575, 66] width 12 height 6
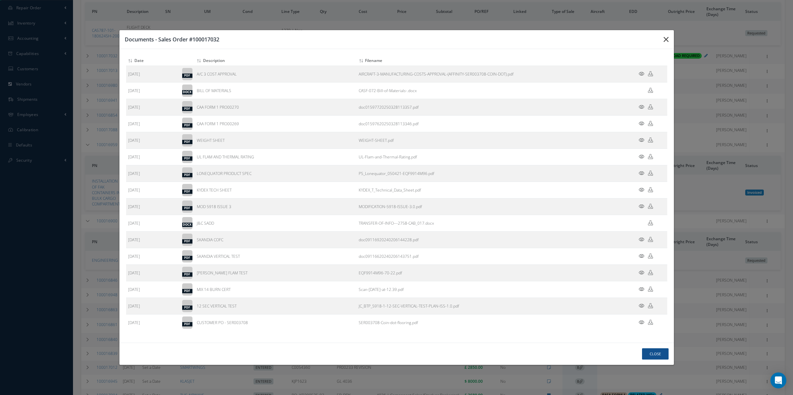
click at [0, 0] on icon "button" at bounding box center [0, 0] width 0 height 0
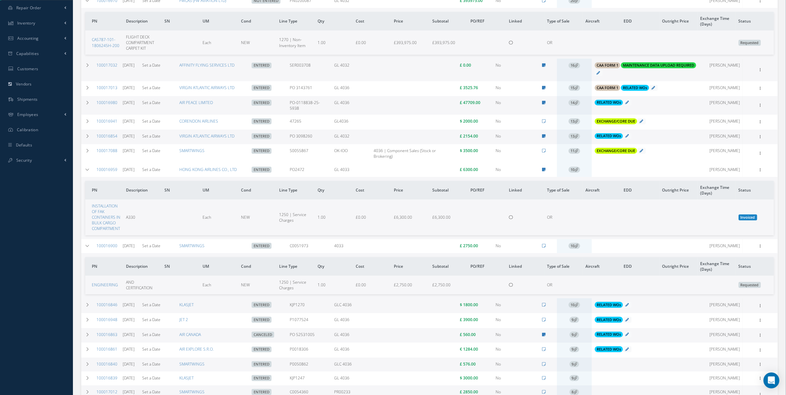
click at [577, 177] on td "10" at bounding box center [574, 170] width 35 height 14
click at [578, 171] on icon at bounding box center [577, 170] width 4 height 4
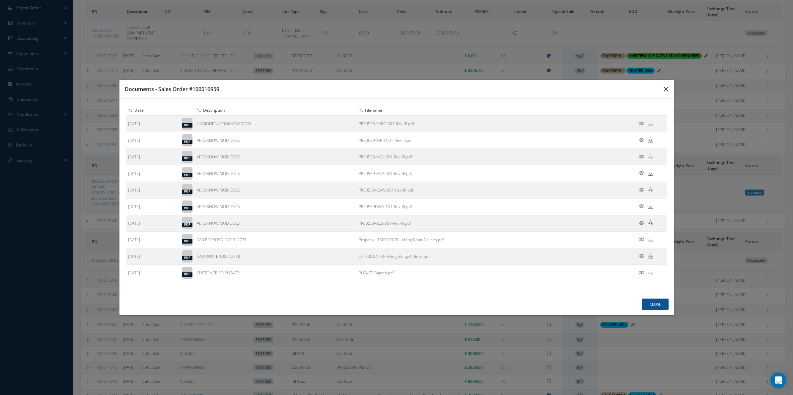
click at [0, 0] on button "button" at bounding box center [0, 0] width 0 height 0
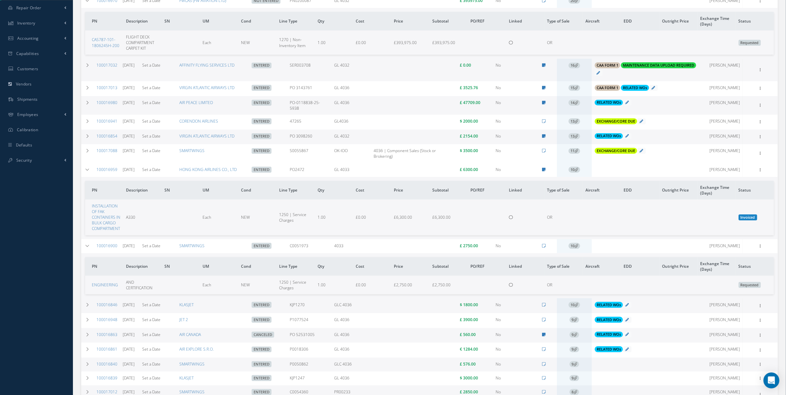
drag, startPoint x: 759, startPoint y: 185, endPoint x: 756, endPoint y: 181, distance: 5.2
click at [758, 5] on div "Reverse Sales Order Edit Show Send By Email Documents Print-Outs Sales Order In…" at bounding box center [761, 1] width 8 height 8
click at [756, 5] on div "Reverse Sales Order Edit Show Send By Email Documents Print-Outs Sales Order In…" at bounding box center [760, 1] width 33 height 8
click at [760, 3] on icon at bounding box center [761, 0] width 7 height 5
click at [732, 192] on link "Edit" at bounding box center [730, 188] width 52 height 9
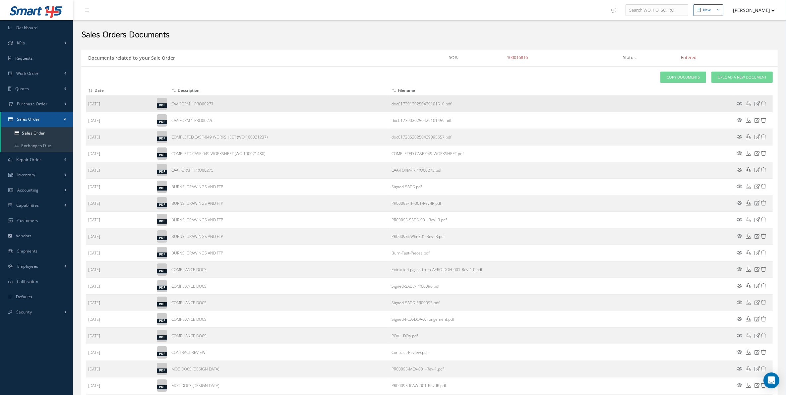
click at [740, 103] on icon at bounding box center [740, 103] width 6 height 5
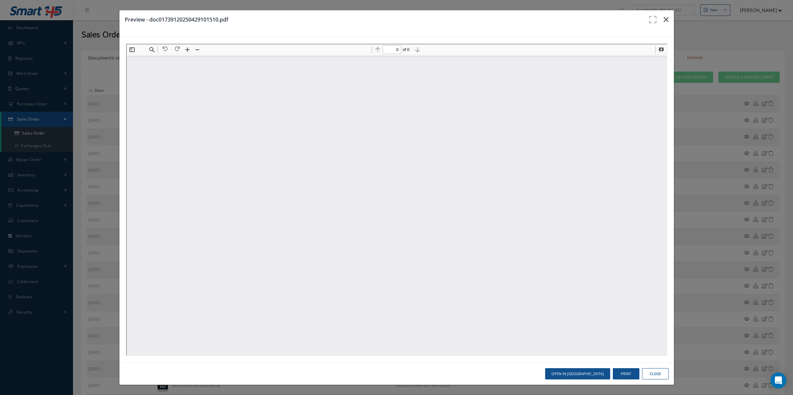
type input "1"
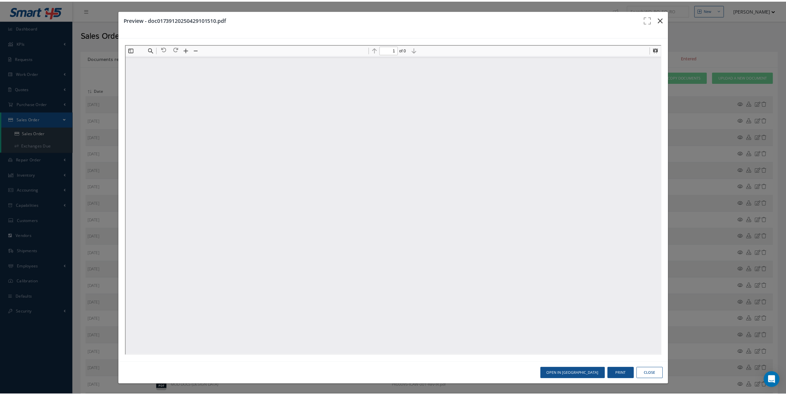
scroll to position [3, 0]
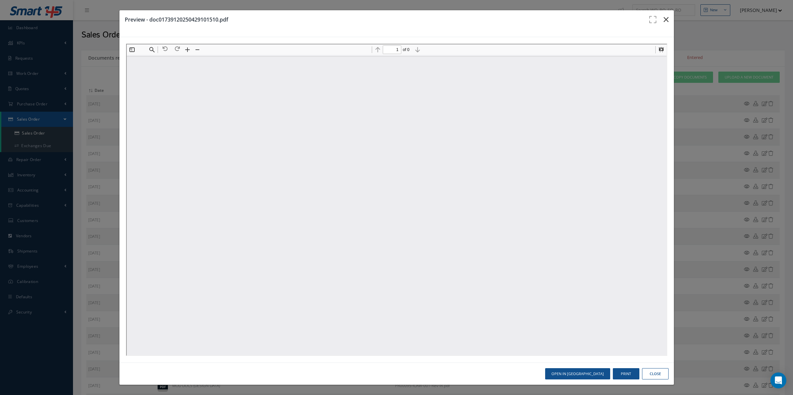
click at [661, 27] on button "button" at bounding box center [666, 19] width 16 height 19
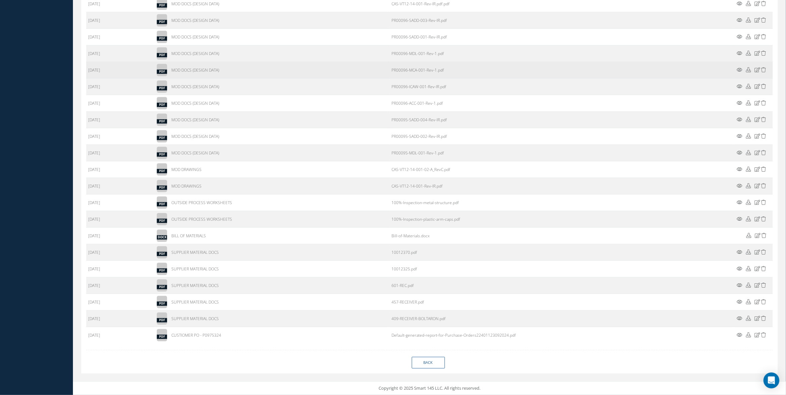
scroll to position [419, 0]
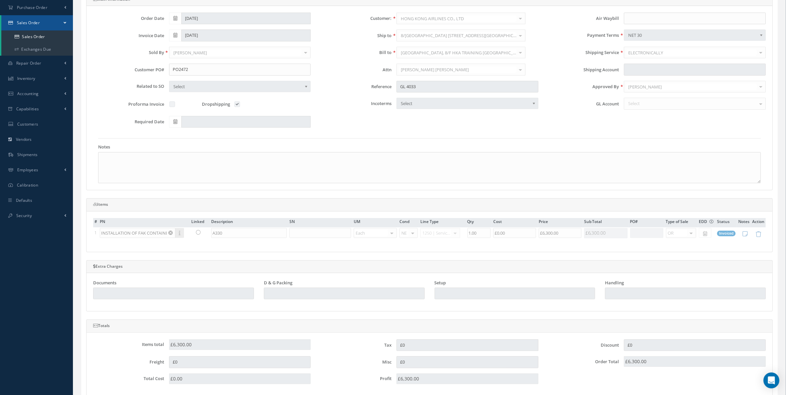
scroll to position [28, 0]
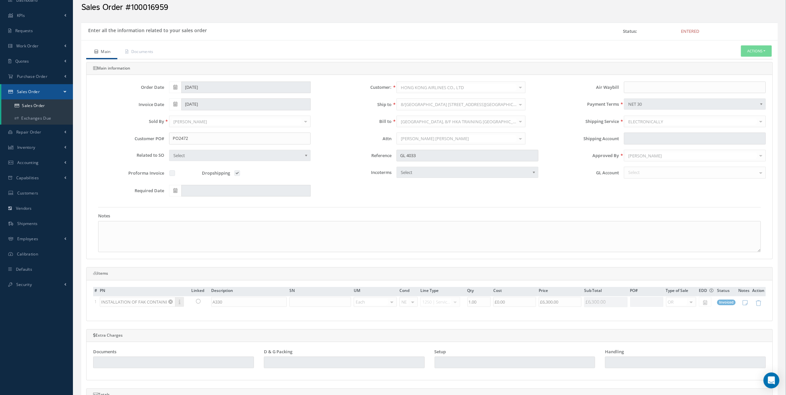
click at [205, 90] on div "[DATE]" at bounding box center [240, 88] width 152 height 12
click at [200, 85] on div "[DATE]" at bounding box center [240, 88] width 152 height 12
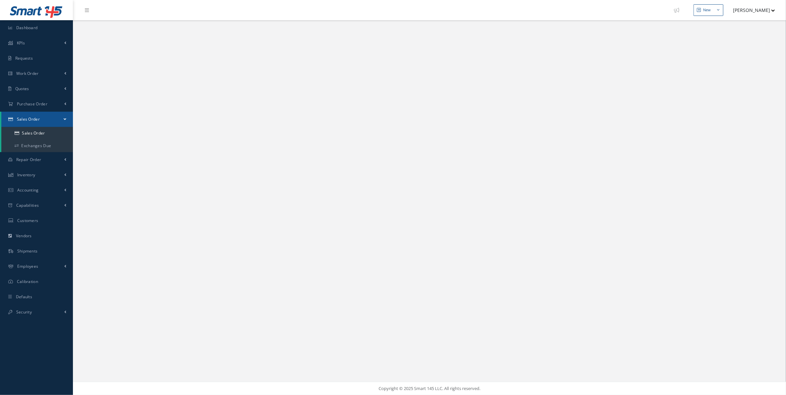
select select "25"
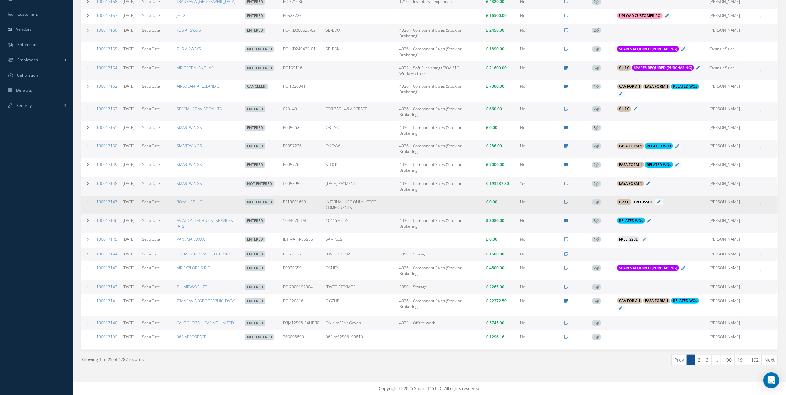
scroll to position [242, 0]
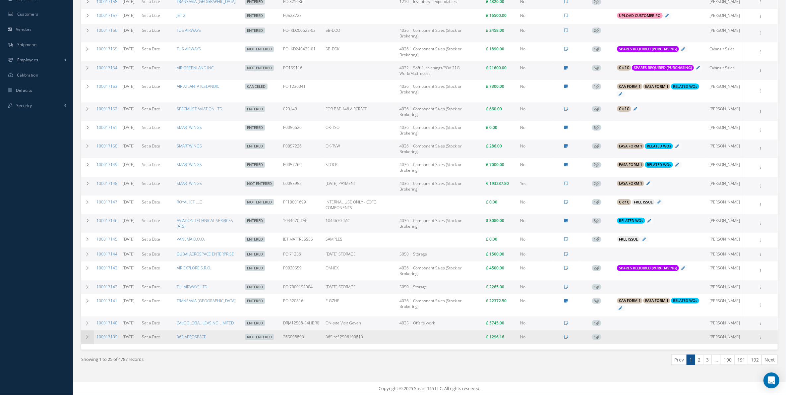
click at [90, 337] on td at bounding box center [87, 338] width 13 height 14
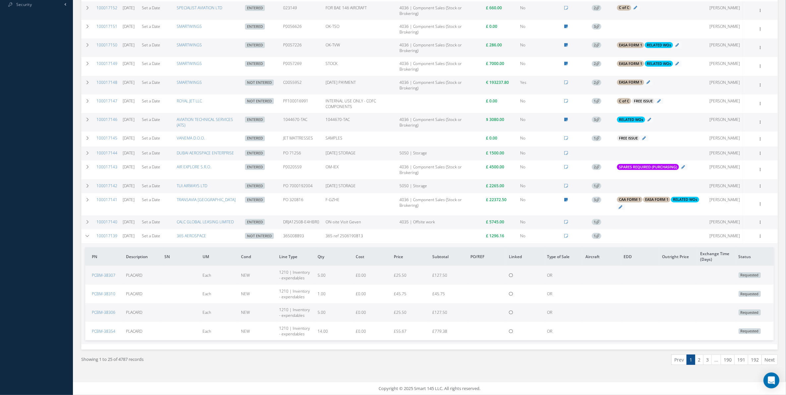
scroll to position [344, 0]
click at [604, 230] on td "1" at bounding box center [596, 237] width 35 height 14
click at [600, 234] on icon at bounding box center [598, 236] width 4 height 4
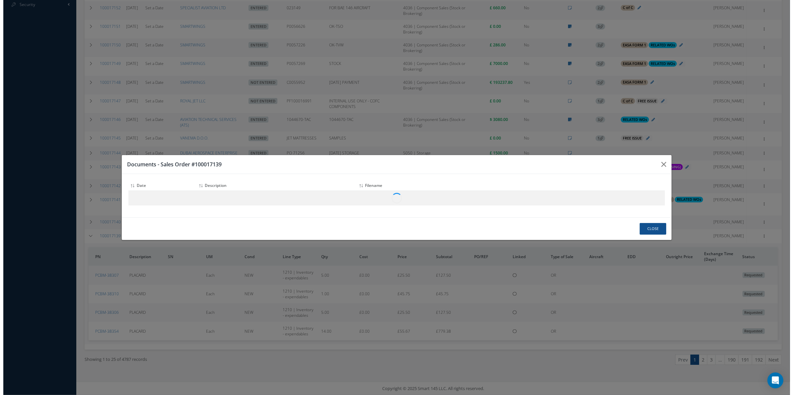
scroll to position [339, 0]
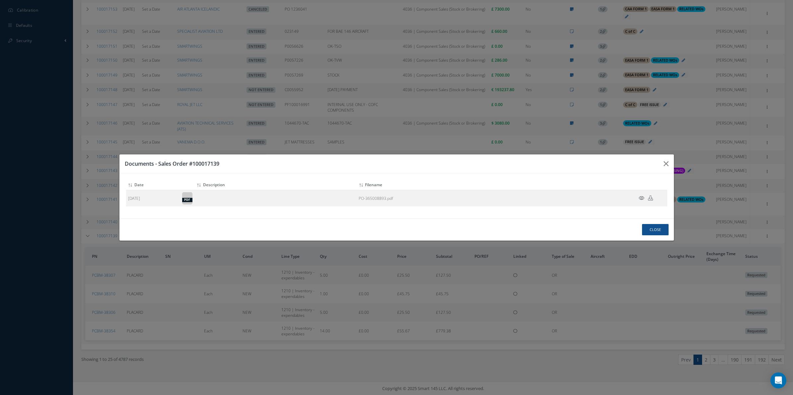
click at [0, 0] on div "Documents - Sales Order #100017139 Attach File(s) Click inside this area or dra…" at bounding box center [0, 0] width 0 height 0
click at [0, 0] on icon "button" at bounding box center [0, 0] width 0 height 0
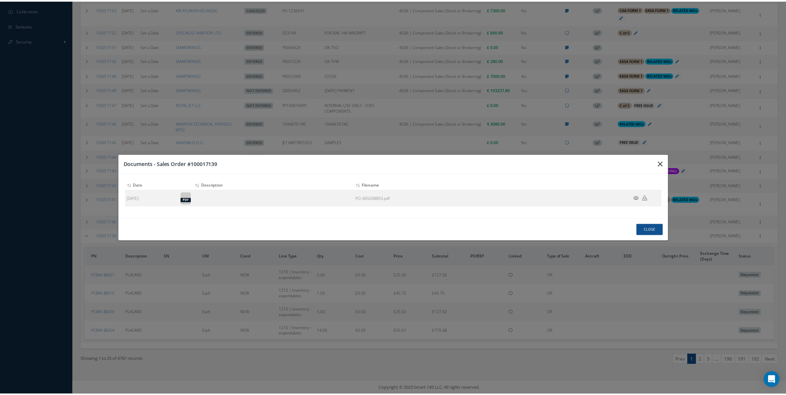
scroll to position [344, 0]
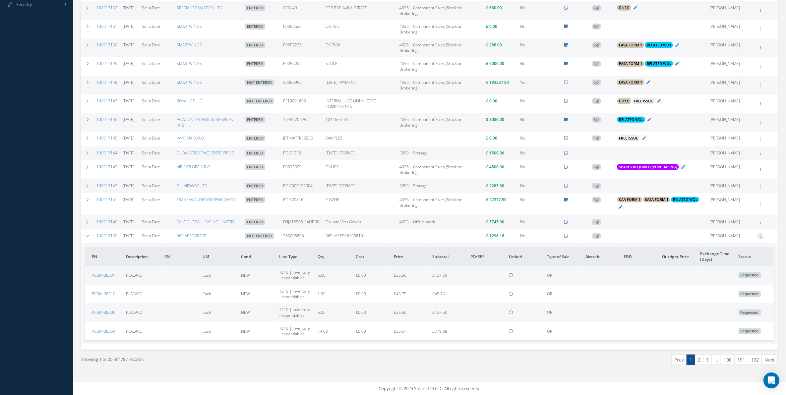
click at [760, 236] on icon at bounding box center [761, 235] width 7 height 5
click at [733, 274] on link "Documents" at bounding box center [730, 275] width 52 height 9
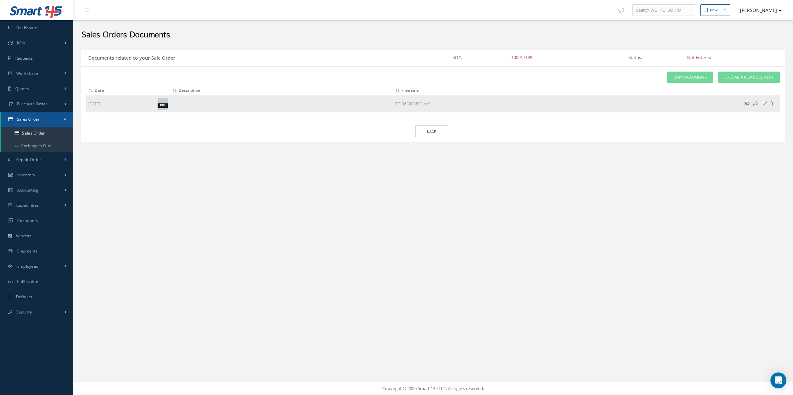
click at [745, 105] on icon at bounding box center [747, 103] width 6 height 5
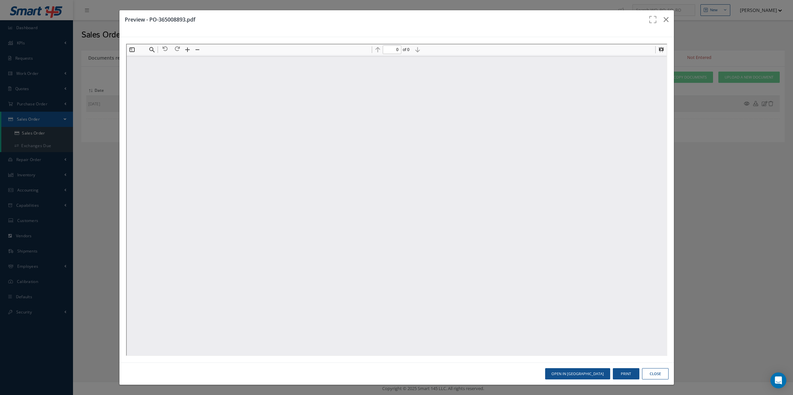
type input "1"
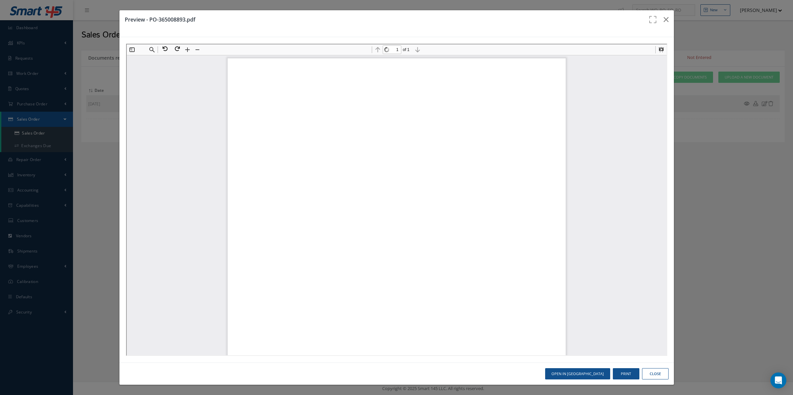
scroll to position [3, 0]
drag, startPoint x: 438, startPoint y: 148, endPoint x: 401, endPoint y: 147, distance: 36.8
click at [401, 147] on span "Our P.O. : 365008893/ REV: KL1" at bounding box center [447, 149] width 118 height 7
drag, startPoint x: 401, startPoint y: 147, endPoint x: 444, endPoint y: 147, distance: 43.1
click at [444, 147] on span "Our P.O. : 365008893/ REV: KL1" at bounding box center [447, 149] width 118 height 7
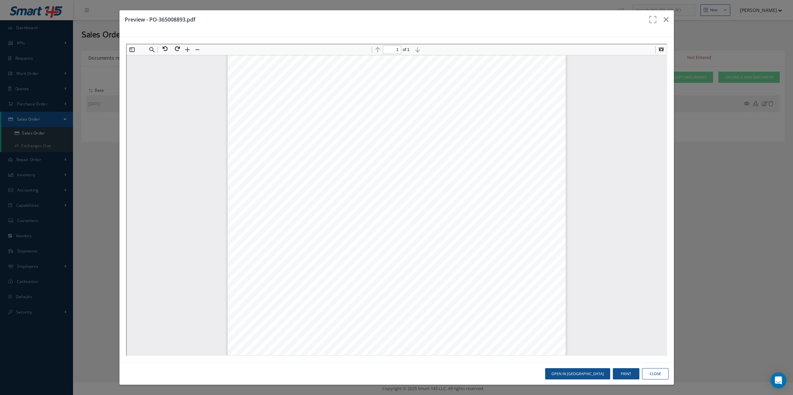
click at [450, 146] on span "Our P.O. : 365008893/ REV: KL1" at bounding box center [447, 149] width 118 height 7
click at [451, 147] on span "Our P.O. : 365008893/ REV: KL1" at bounding box center [447, 149] width 118 height 7
drag, startPoint x: 420, startPoint y: 146, endPoint x: 449, endPoint y: 146, distance: 29.5
click at [449, 146] on span "Our P.O. : 365008893/ REV: KL1" at bounding box center [447, 149] width 118 height 7
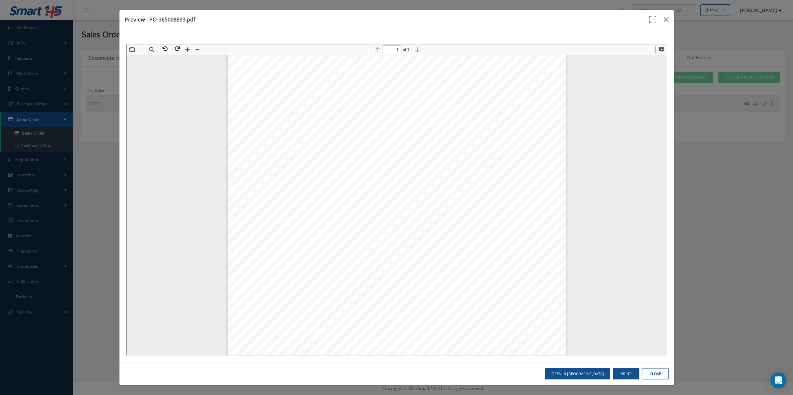
drag, startPoint x: 449, startPoint y: 146, endPoint x: 453, endPoint y: 147, distance: 3.4
click at [453, 147] on span "Our P.O. : 365008893/ REV: KL1" at bounding box center [447, 149] width 118 height 7
drag, startPoint x: 454, startPoint y: 147, endPoint x: 421, endPoint y: 148, distance: 33.2
click at [421, 148] on span "Our P.O. : 365008893/ REV: KL1" at bounding box center [447, 149] width 118 height 7
copy span "36500889"
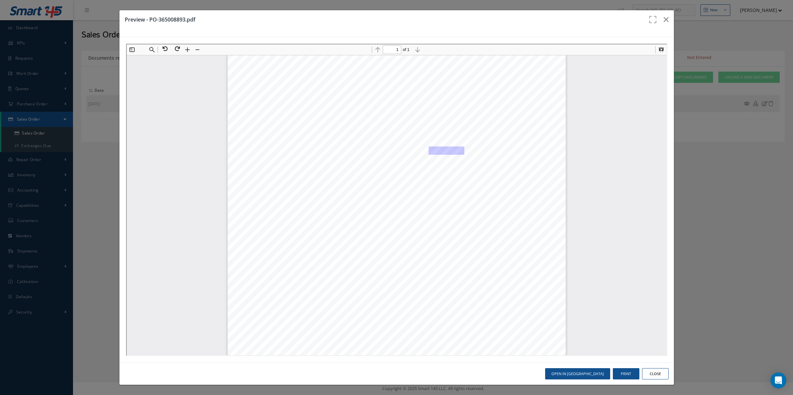
click at [662, 376] on button "Close" at bounding box center [655, 374] width 27 height 12
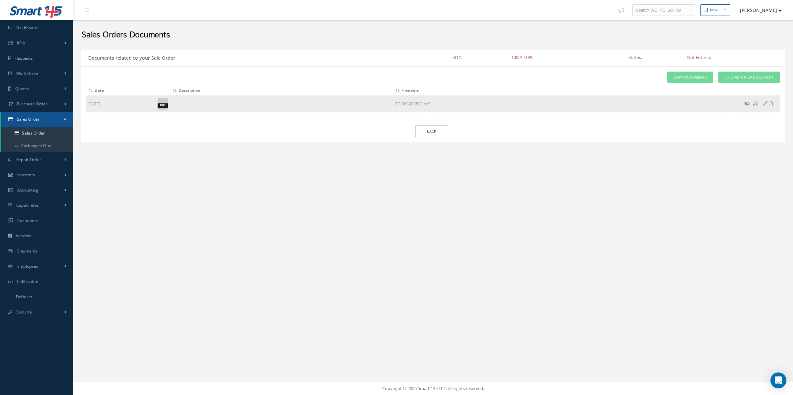
click at [762, 103] on icon at bounding box center [765, 103] width 6 height 5
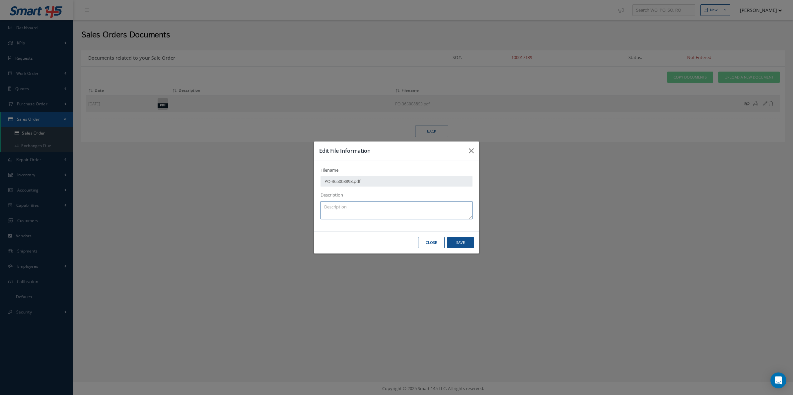
drag, startPoint x: 334, startPoint y: 213, endPoint x: 331, endPoint y: 212, distance: 3.7
click at [333, 213] on textarea at bounding box center [396, 210] width 152 height 18
paste textarea "36500889"
click at [358, 206] on textarea "CUSTOMER PO - 36500889" at bounding box center [396, 210] width 152 height 18
type textarea "CUSTOMER PO - 36500889"
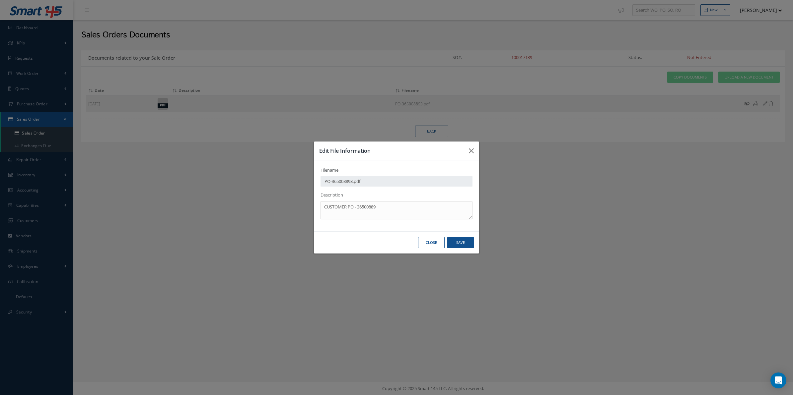
click at [0, 0] on div "Filename PO-365008893.pdf Description CUSTOMER PO - 36500889" at bounding box center [0, 0] width 0 height 0
click at [0, 0] on button "Save" at bounding box center [0, 0] width 0 height 0
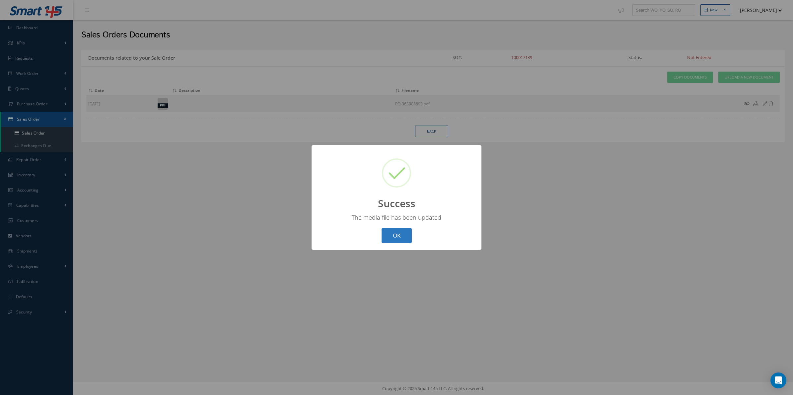
click at [391, 239] on button "OK" at bounding box center [396, 236] width 30 height 16
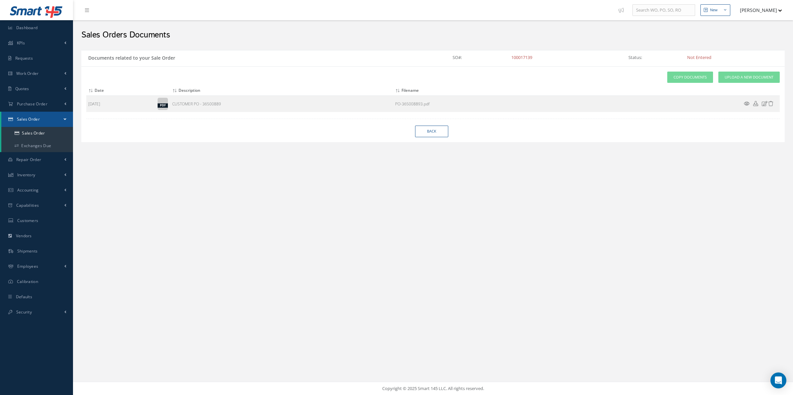
click at [448, 125] on div "Attach File(s) Click inside this area or drag and drop to select file to upload…" at bounding box center [432, 104] width 703 height 76
click at [440, 136] on link "Back" at bounding box center [431, 132] width 33 height 12
select select "25"
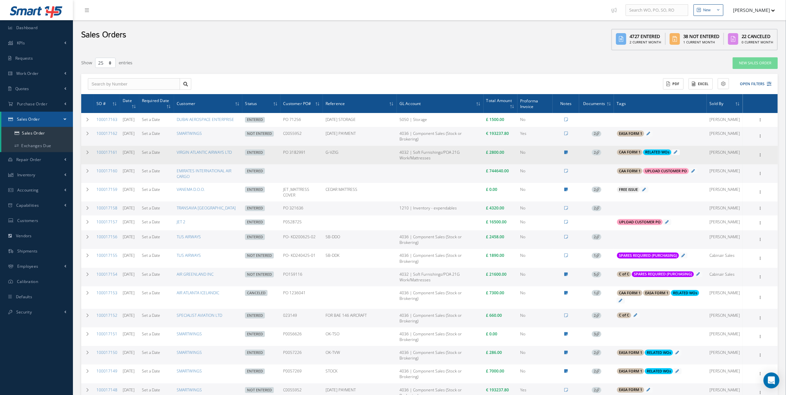
click at [601, 162] on td "2" at bounding box center [596, 155] width 35 height 19
click at [599, 156] on span "2" at bounding box center [597, 153] width 10 height 6
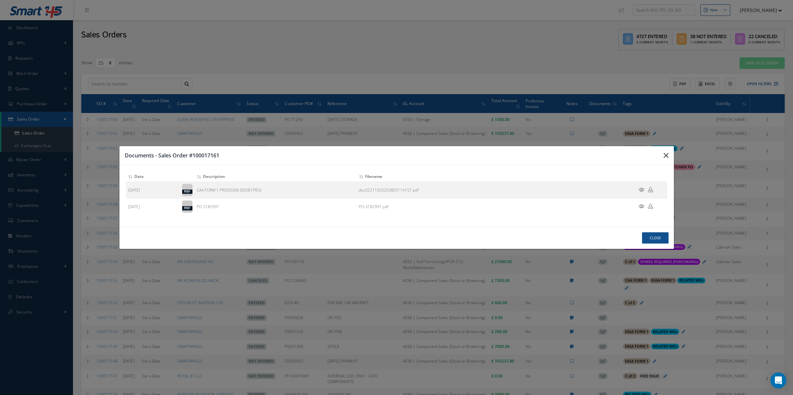
click at [0, 0] on div "Documents - Sales Order #100017161" at bounding box center [0, 0] width 0 height 0
click at [0, 0] on button "button" at bounding box center [0, 0] width 0 height 0
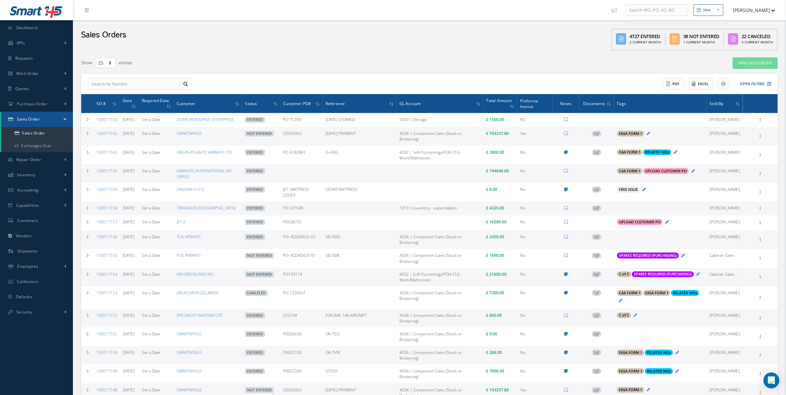
click at [766, 124] on div "Edit Show Send By Email Documents Cancel Delete Print-Outs Sales Order Picking …" at bounding box center [760, 120] width 33 height 8
click at [762, 122] on icon at bounding box center [761, 119] width 7 height 5
click at [736, 168] on link "Documents" at bounding box center [730, 166] width 52 height 9
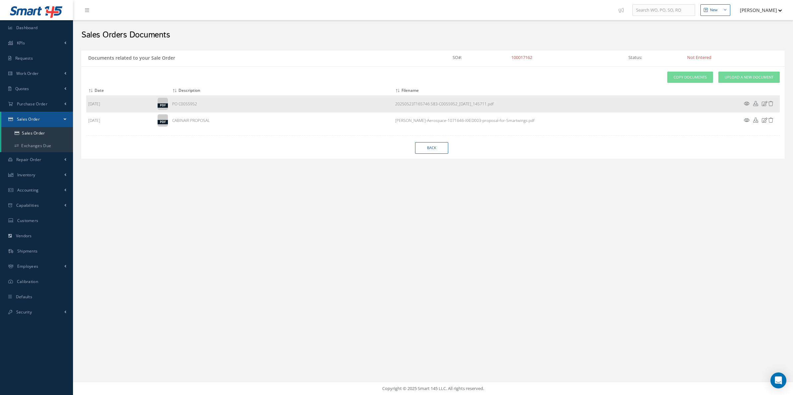
click at [764, 105] on icon at bounding box center [765, 103] width 6 height 5
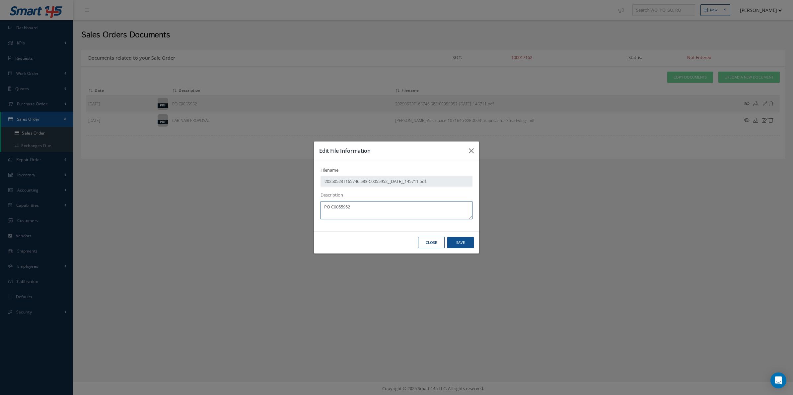
click at [325, 207] on textarea "PO C0055952" at bounding box center [396, 210] width 152 height 18
click at [357, 206] on textarea "CUSTOMER PO C0055952" at bounding box center [396, 210] width 152 height 18
click at [354, 206] on textarea "CUSTOMER PO C0055952" at bounding box center [396, 210] width 152 height 18
click at [355, 207] on textarea "CUSTOMER PO C0055952" at bounding box center [396, 210] width 152 height 18
type textarea "CUSTOMER PO - C0055952"
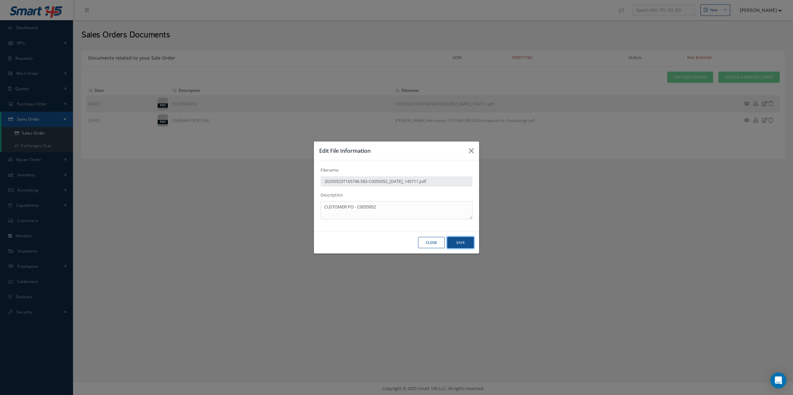
click at [0, 0] on button "Save" at bounding box center [0, 0] width 0 height 0
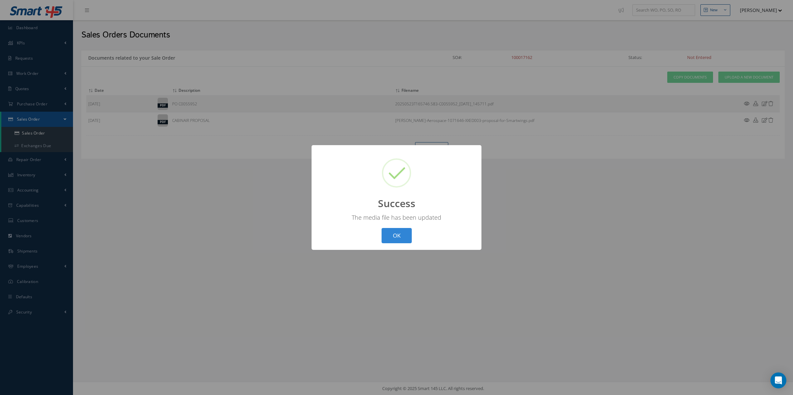
click at [416, 239] on div "? ! i Success × The media file has been updated OK Cancel" at bounding box center [396, 197] width 170 height 105
click at [409, 238] on div "OK Cancel" at bounding box center [396, 236] width 34 height 16
click at [406, 236] on button "OK" at bounding box center [396, 236] width 30 height 16
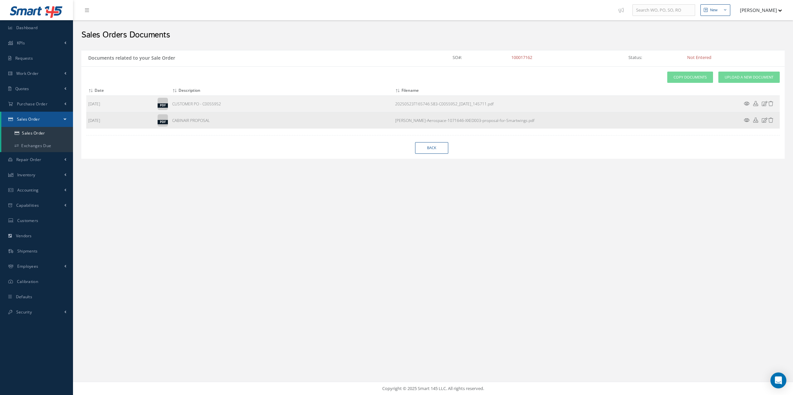
click at [747, 123] on icon at bounding box center [747, 120] width 6 height 5
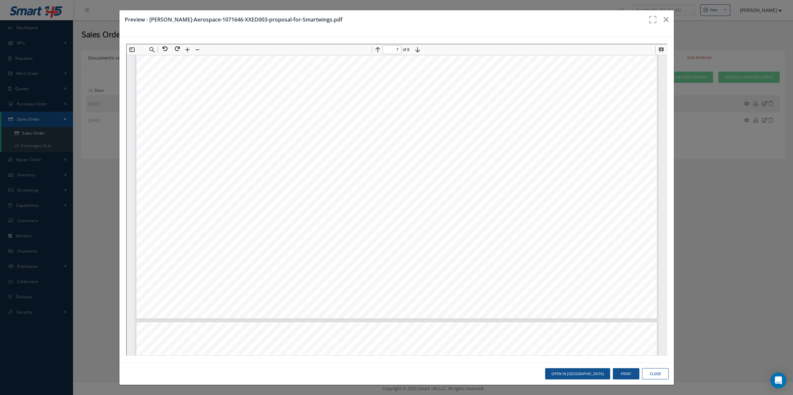
scroll to position [1814, 0]
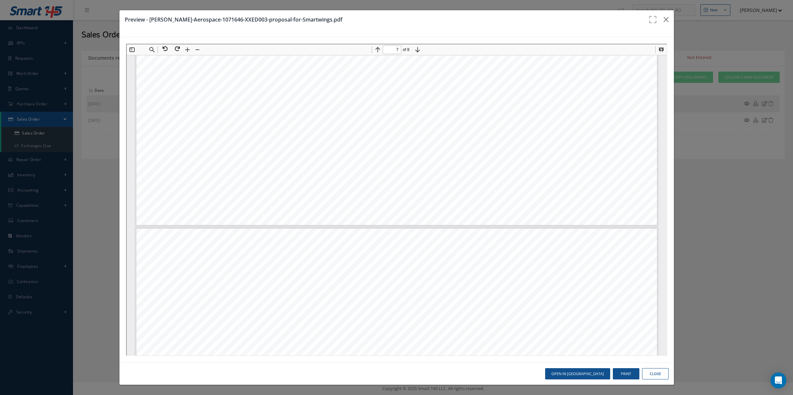
type input "8"
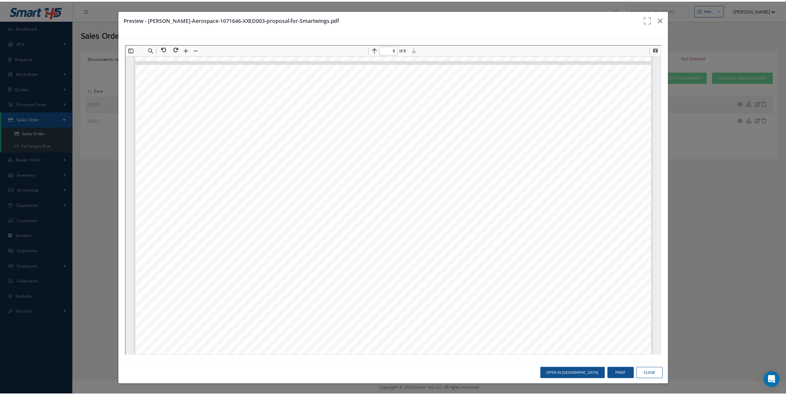
scroll to position [2070, 0]
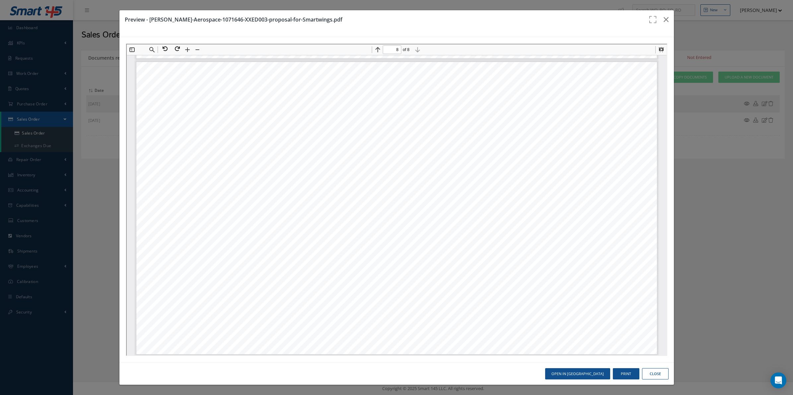
click at [0, 0] on div "Preview - Collins-Aerospace-1071646-XXED003-proposal-for-Smartwings.pdf Open in…" at bounding box center [0, 0] width 0 height 0
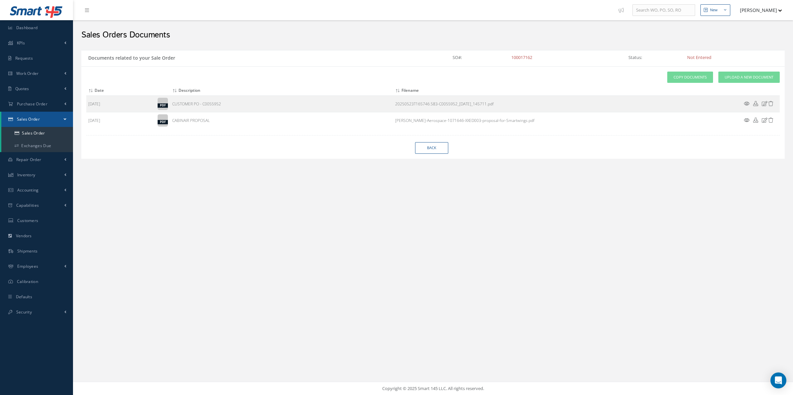
click at [438, 160] on div "Documents related to your Sale Order SO#: 100017162 Status: Not Entered Attach …" at bounding box center [432, 108] width 713 height 117
click at [430, 152] on link "Back" at bounding box center [431, 148] width 33 height 12
select select "25"
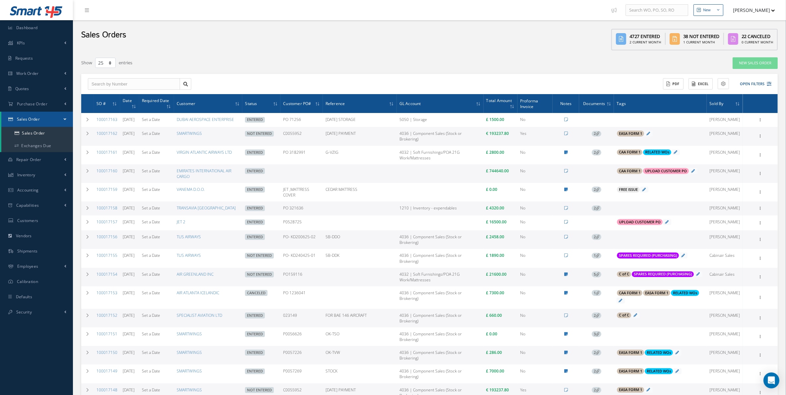
click at [599, 137] on span "2" at bounding box center [597, 134] width 10 height 6
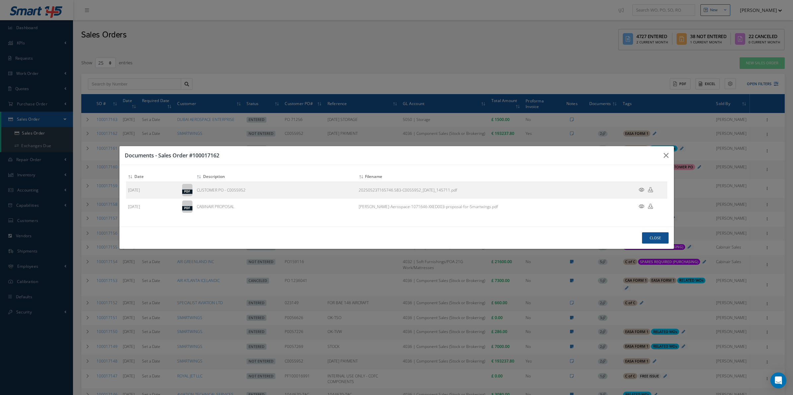
click at [0, 0] on div "Documents - Sales Order #100017162 Attach File(s) Click inside this area or dra…" at bounding box center [0, 0] width 0 height 0
click at [0, 0] on button "button" at bounding box center [0, 0] width 0 height 0
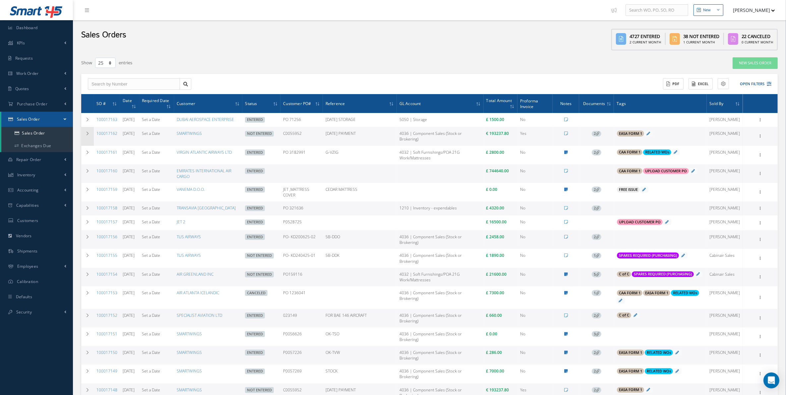
click at [91, 136] on td at bounding box center [87, 136] width 13 height 19
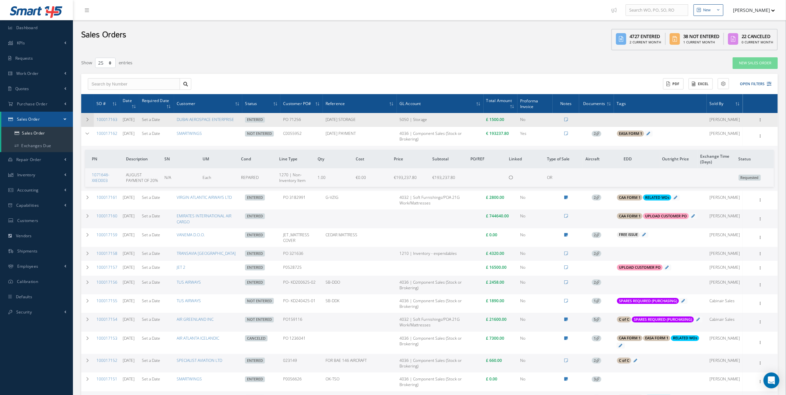
click at [90, 121] on td at bounding box center [87, 120] width 13 height 14
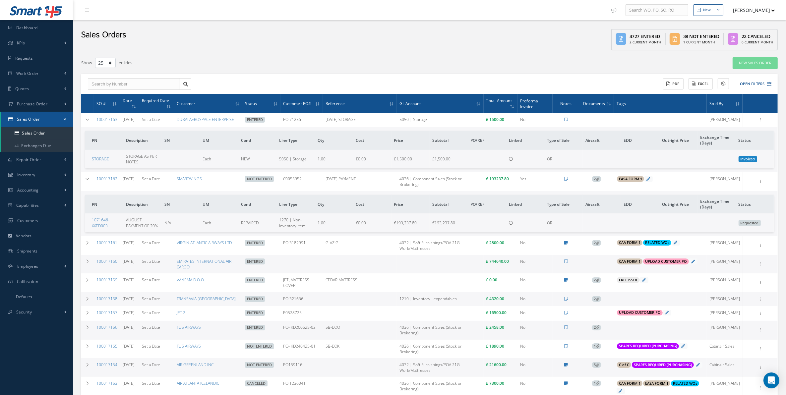
click at [594, 266] on td at bounding box center [596, 264] width 35 height 19
click at [85, 264] on icon at bounding box center [87, 262] width 5 height 4
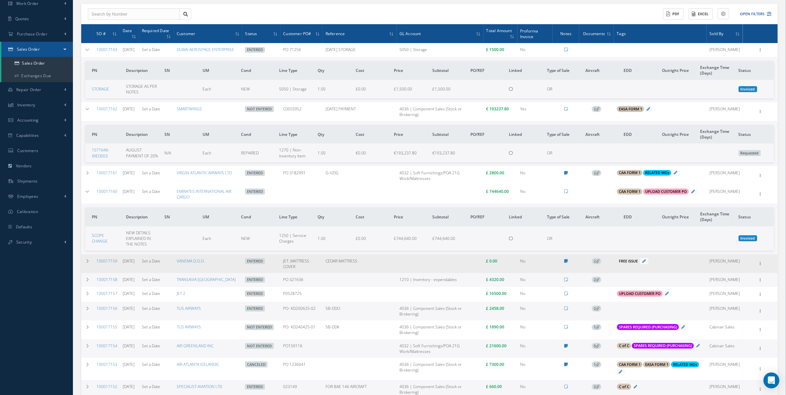
scroll to position [83, 0]
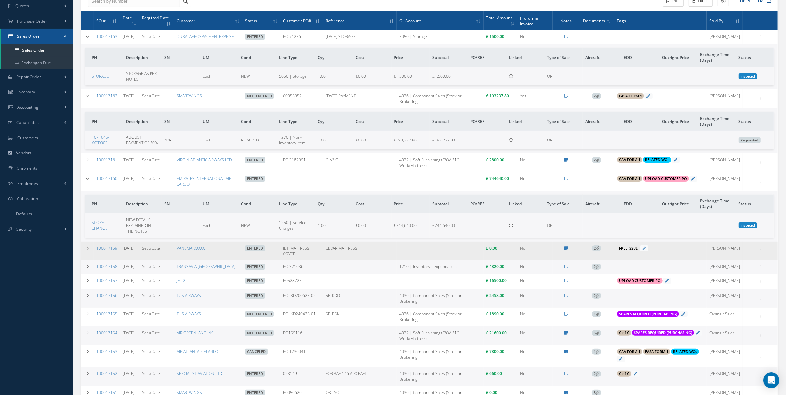
click at [599, 251] on span "2" at bounding box center [597, 248] width 10 height 6
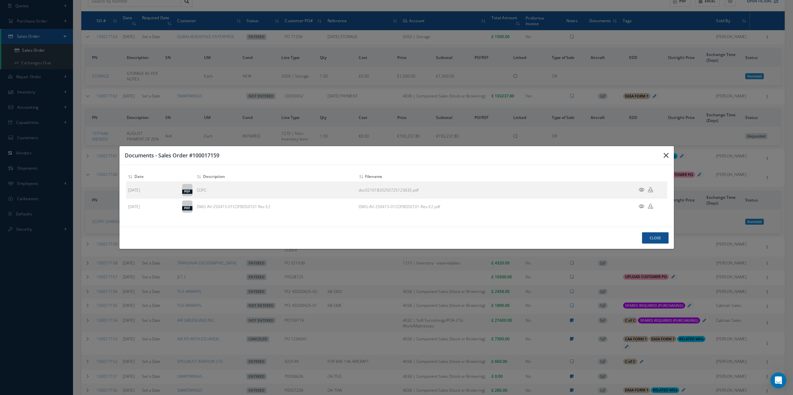
click at [0, 0] on button "button" at bounding box center [0, 0] width 0 height 0
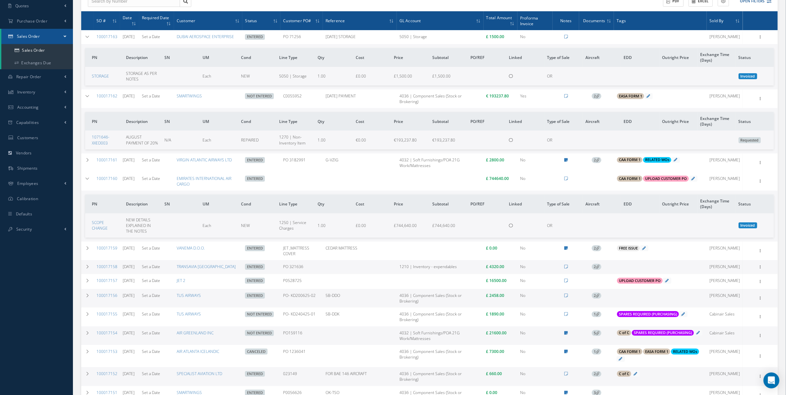
click at [595, 274] on td "2" at bounding box center [596, 267] width 35 height 14
click at [599, 270] on span "2" at bounding box center [597, 267] width 10 height 6
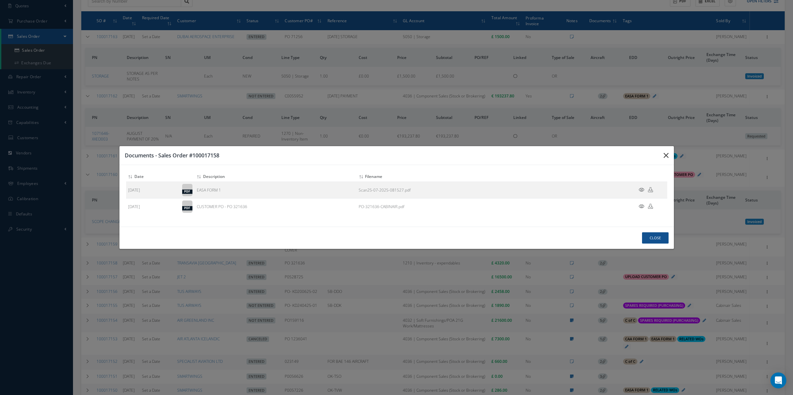
click at [0, 0] on button "button" at bounding box center [0, 0] width 0 height 0
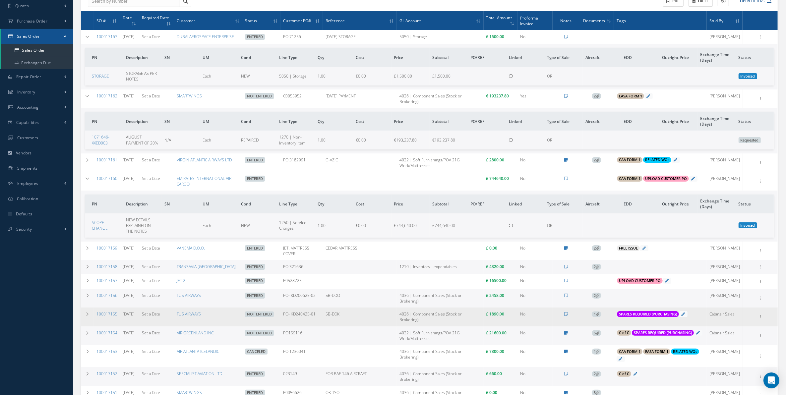
click at [599, 326] on td "1" at bounding box center [596, 317] width 35 height 19
click at [599, 318] on span "1" at bounding box center [597, 315] width 10 height 6
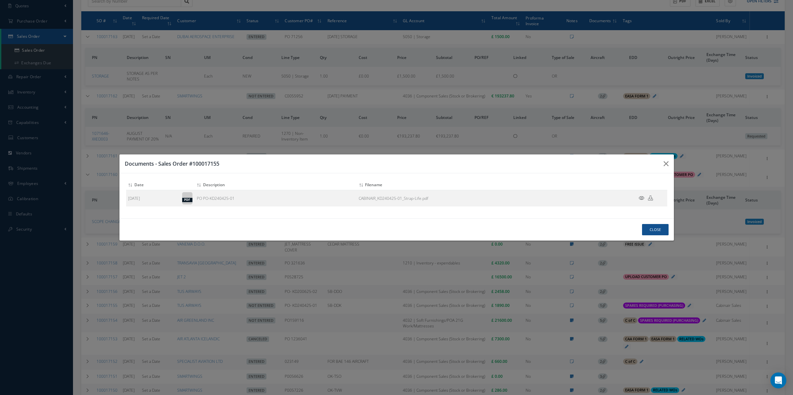
click at [0, 0] on div "Attach File(s) Click inside this area or drag and drop to select file to upload…" at bounding box center [0, 0] width 0 height 0
click at [0, 0] on icon "button" at bounding box center [0, 0] width 0 height 0
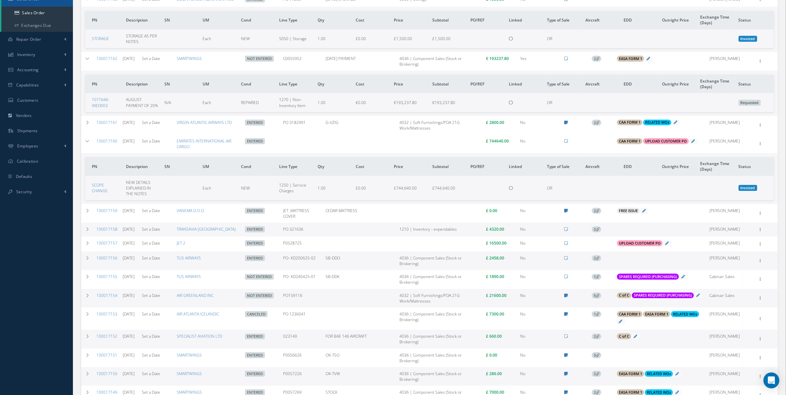
scroll to position [138, 0]
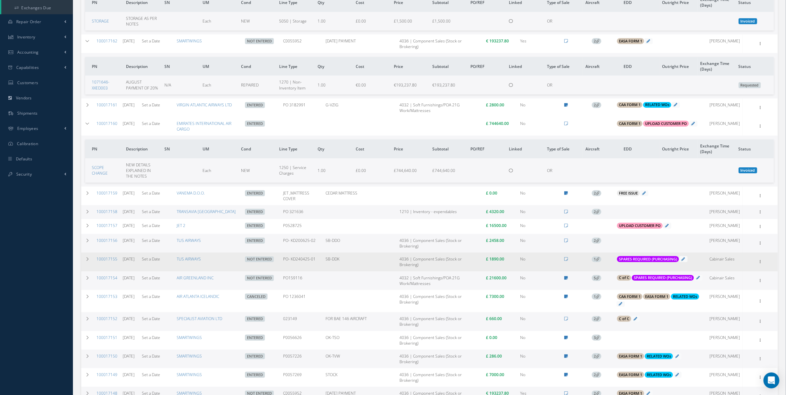
click at [726, 271] on td "Cabinair Sales" at bounding box center [725, 262] width 36 height 19
click at [596, 263] on span "1" at bounding box center [597, 260] width 10 height 6
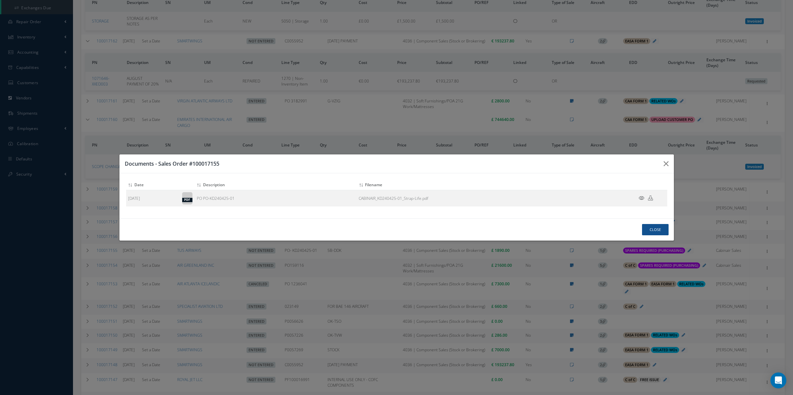
click at [0, 0] on h3 "Documents - Sales Order #100017155" at bounding box center [0, 0] width 0 height 0
click at [0, 0] on button "button" at bounding box center [0, 0] width 0 height 0
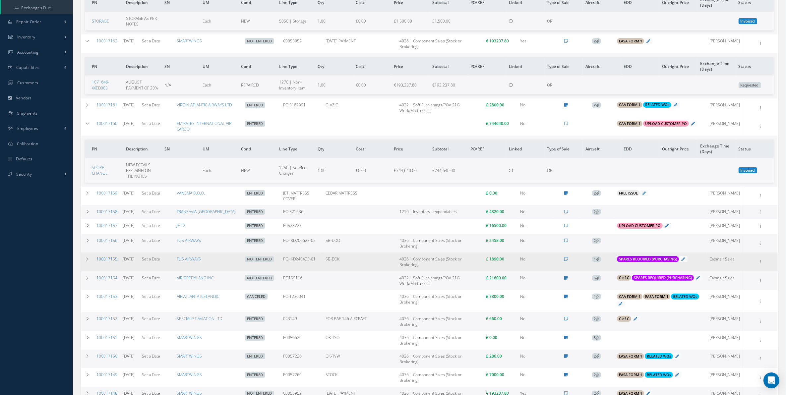
click at [109, 262] on link "100017155" at bounding box center [107, 259] width 21 height 6
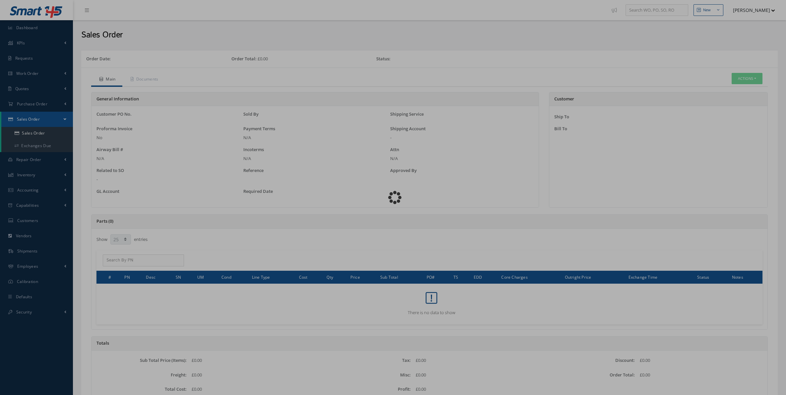
select select "25"
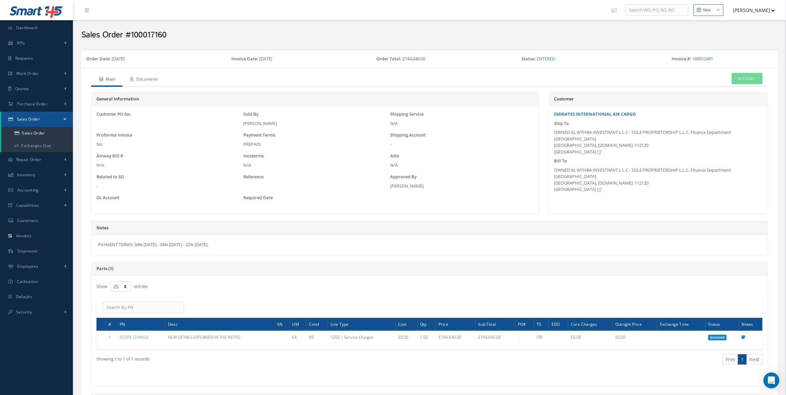
click at [131, 82] on link "Documents" at bounding box center [143, 80] width 43 height 14
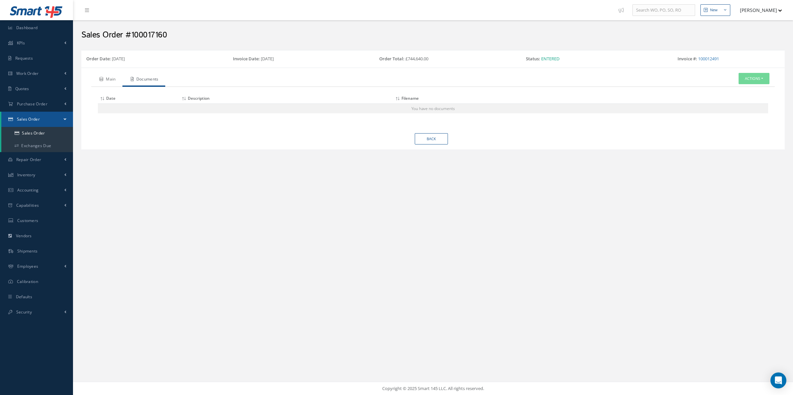
click at [106, 75] on link "Main" at bounding box center [106, 80] width 31 height 14
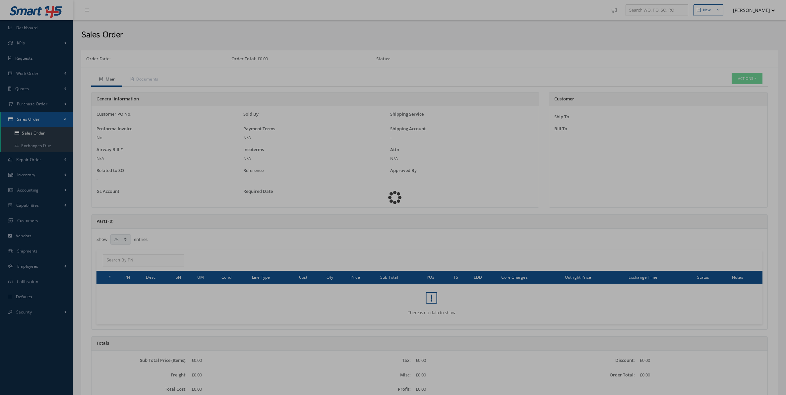
select select "25"
